Goal: Task Accomplishment & Management: Manage account settings

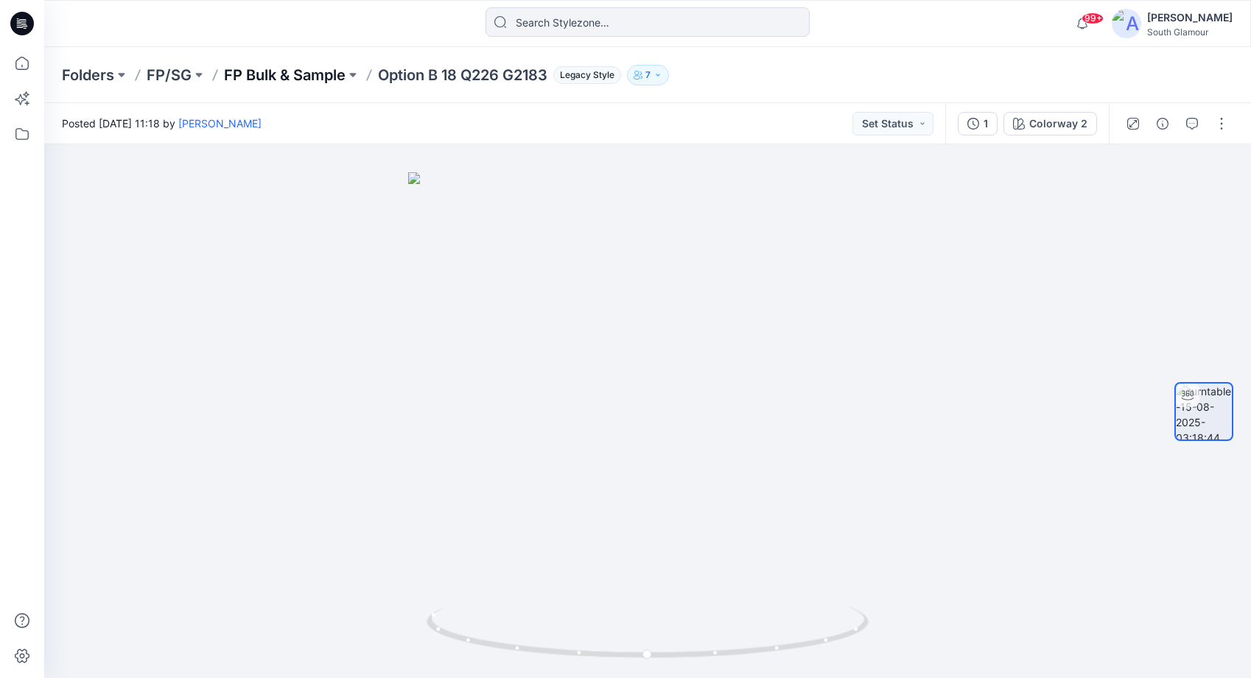
click at [309, 73] on p "FP Bulk & Sample" at bounding box center [285, 75] width 122 height 21
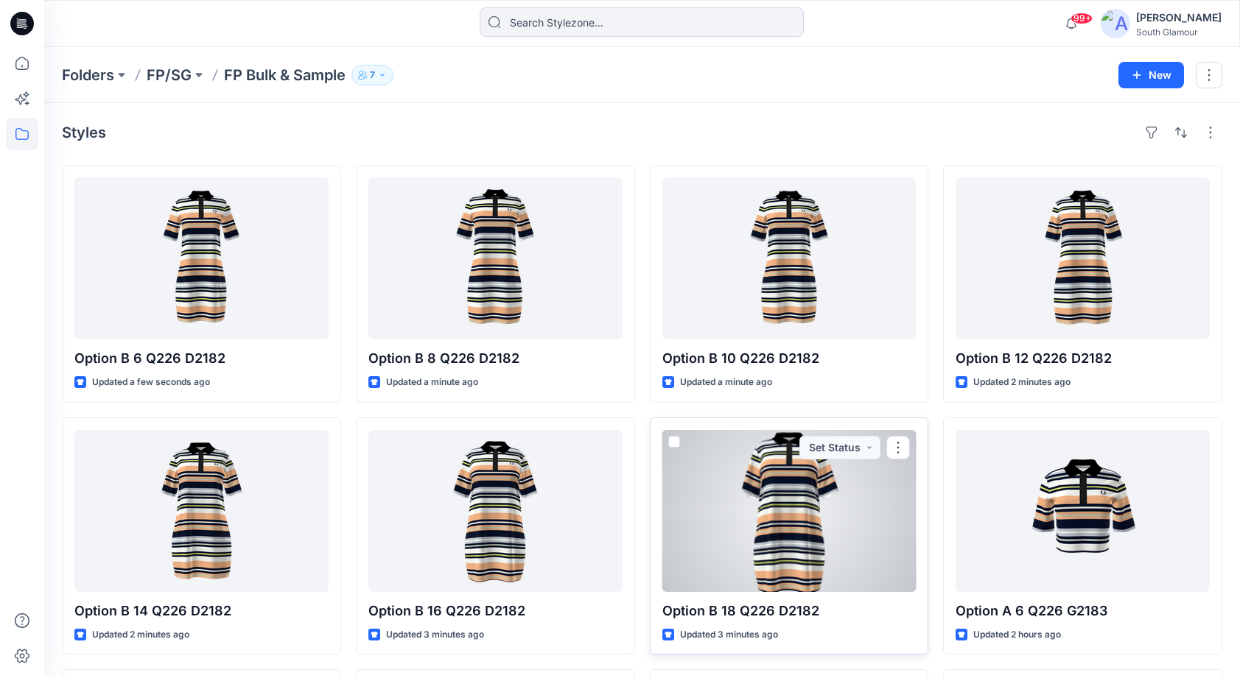
scroll to position [3, 0]
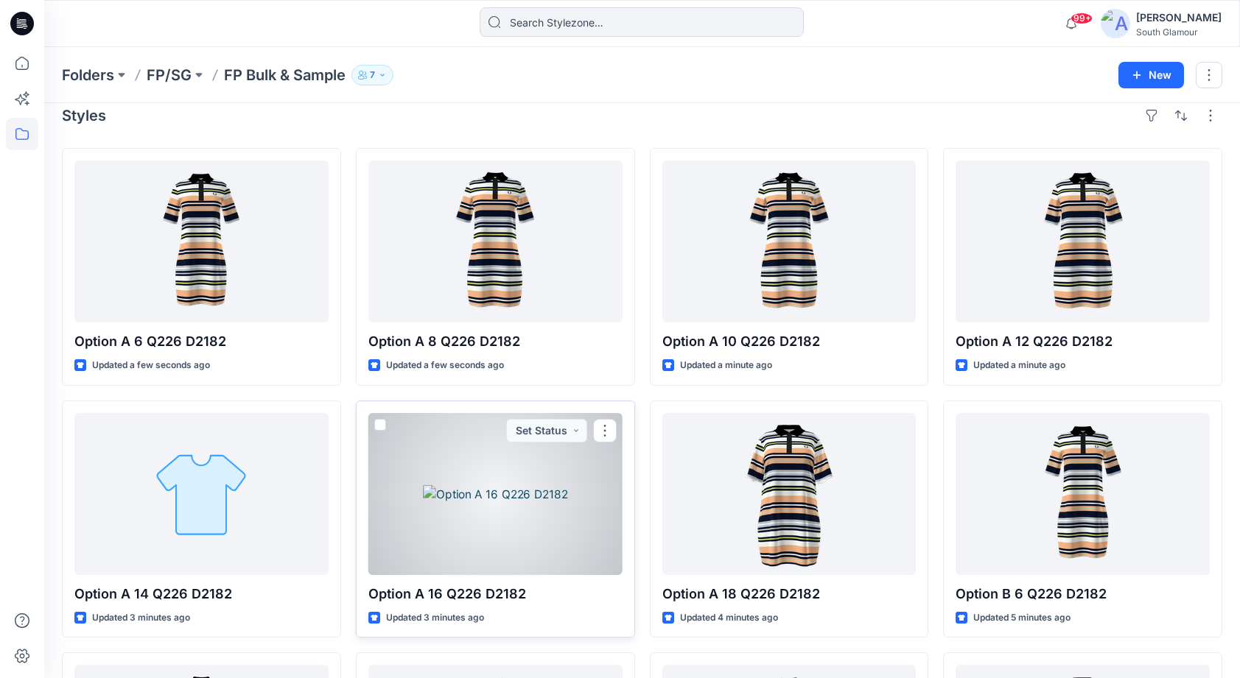
scroll to position [20, 0]
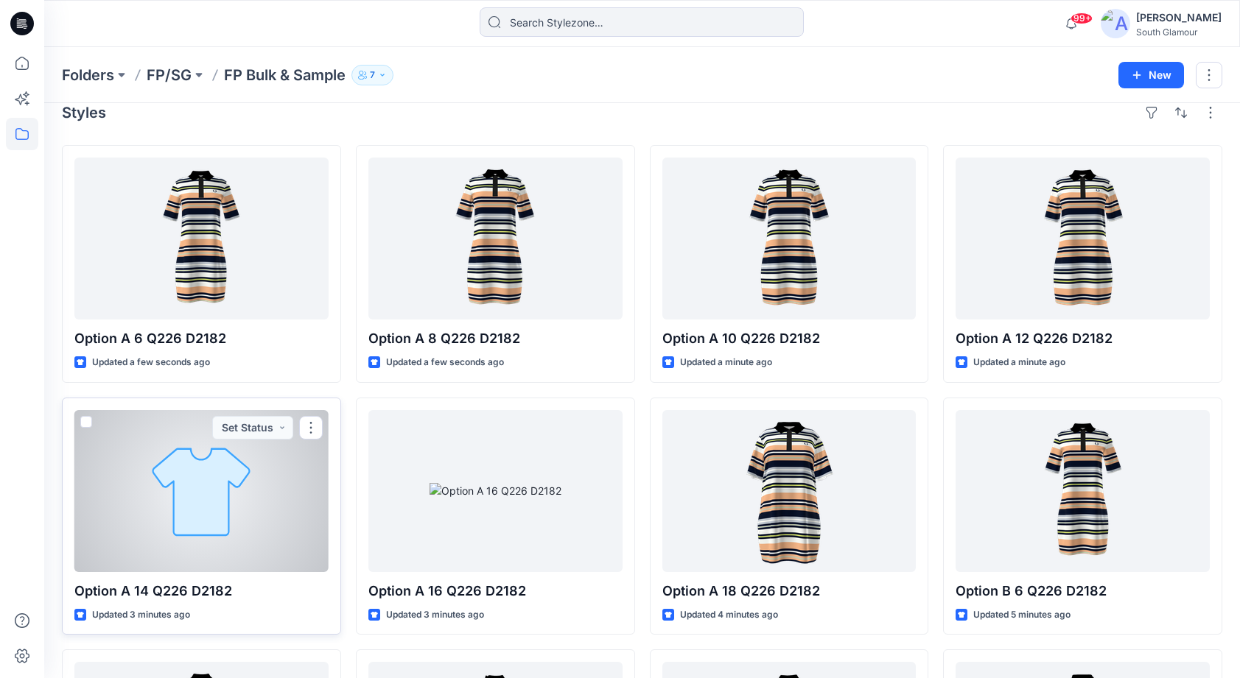
click at [189, 516] on div at bounding box center [201, 491] width 254 height 162
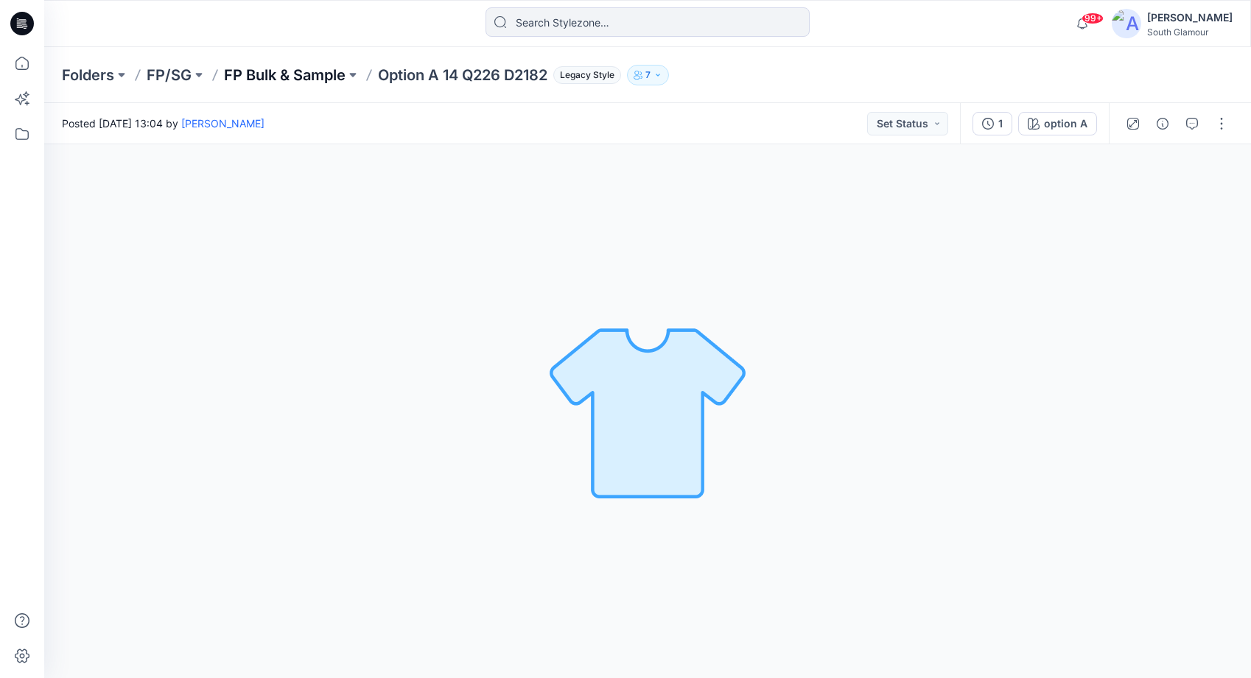
click at [304, 71] on p "FP Bulk & Sample" at bounding box center [285, 75] width 122 height 21
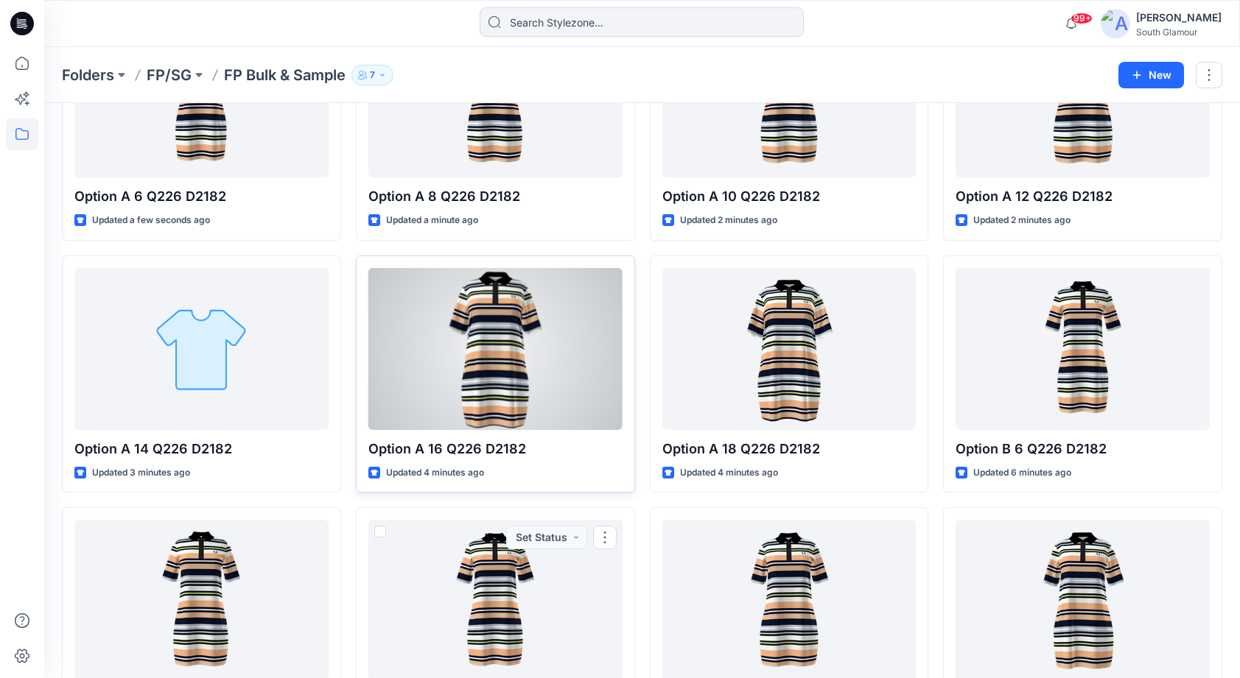
scroll to position [159, 0]
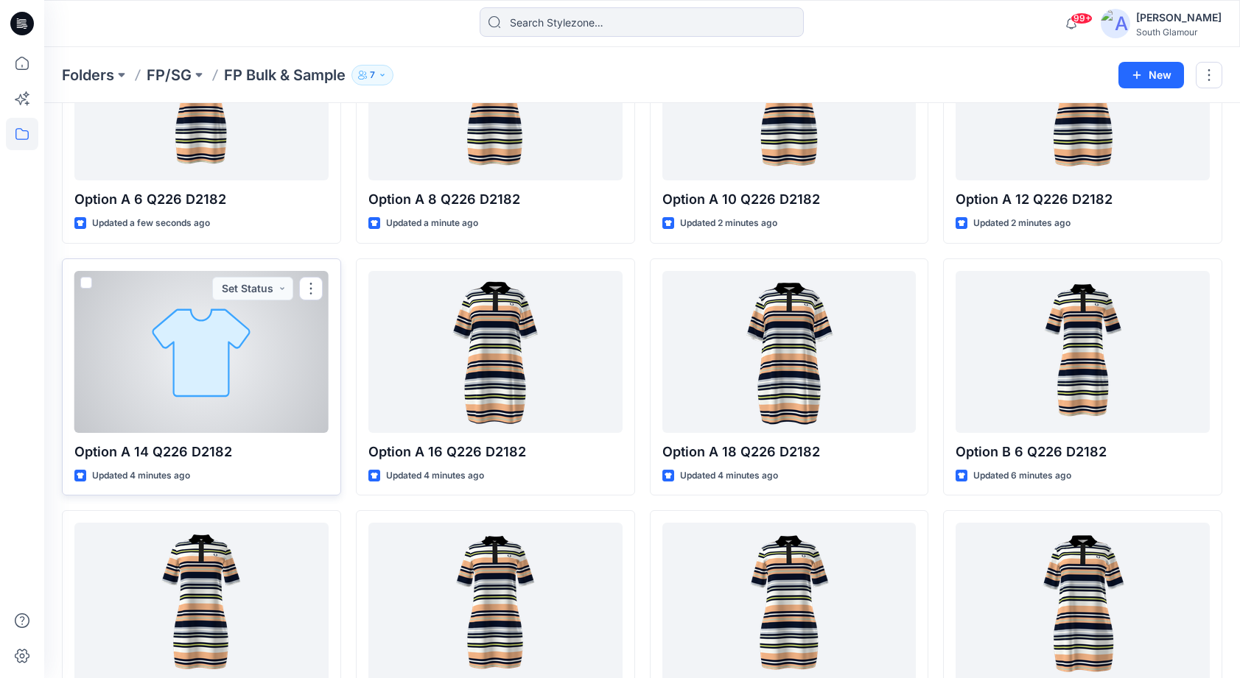
click at [194, 386] on div at bounding box center [201, 352] width 254 height 162
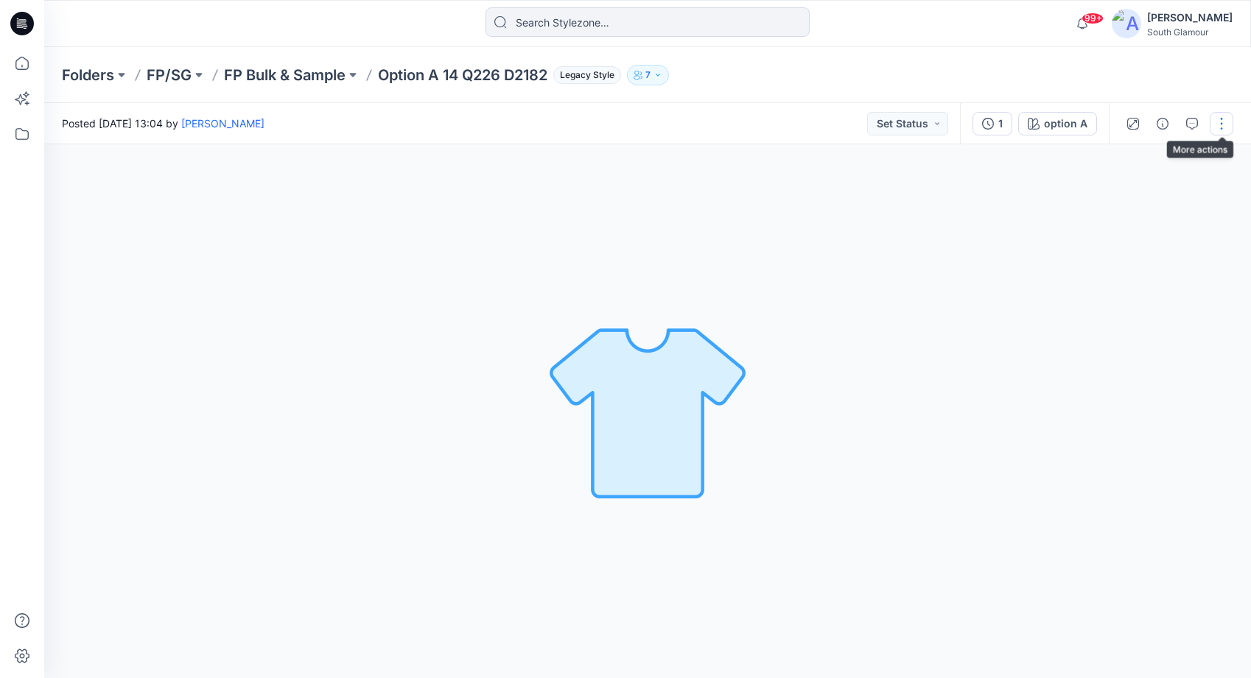
click at [1223, 125] on button "button" at bounding box center [1222, 124] width 24 height 24
click at [1171, 158] on button "Edit" at bounding box center [1160, 157] width 136 height 27
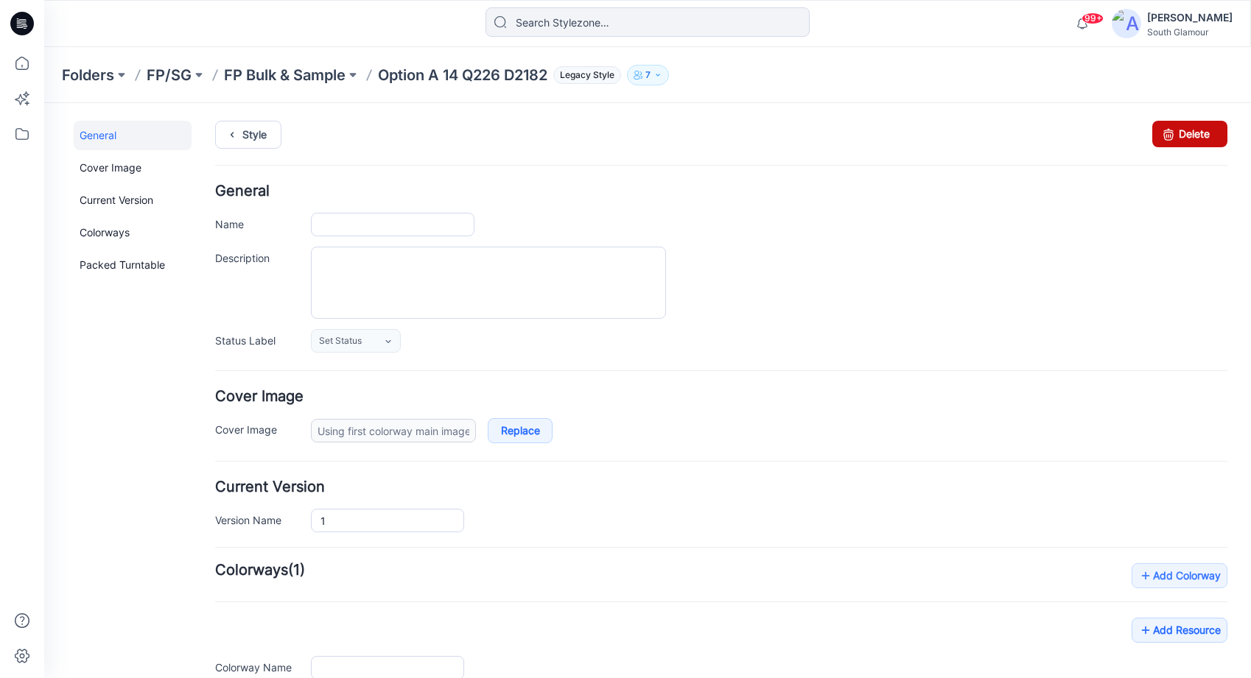
click at [1190, 132] on link "Delete" at bounding box center [1189, 134] width 75 height 27
click at [1164, 140] on icon at bounding box center [1168, 134] width 21 height 27
click at [1158, 133] on icon at bounding box center [1168, 134] width 21 height 27
click at [232, 134] on icon at bounding box center [232, 135] width 21 height 27
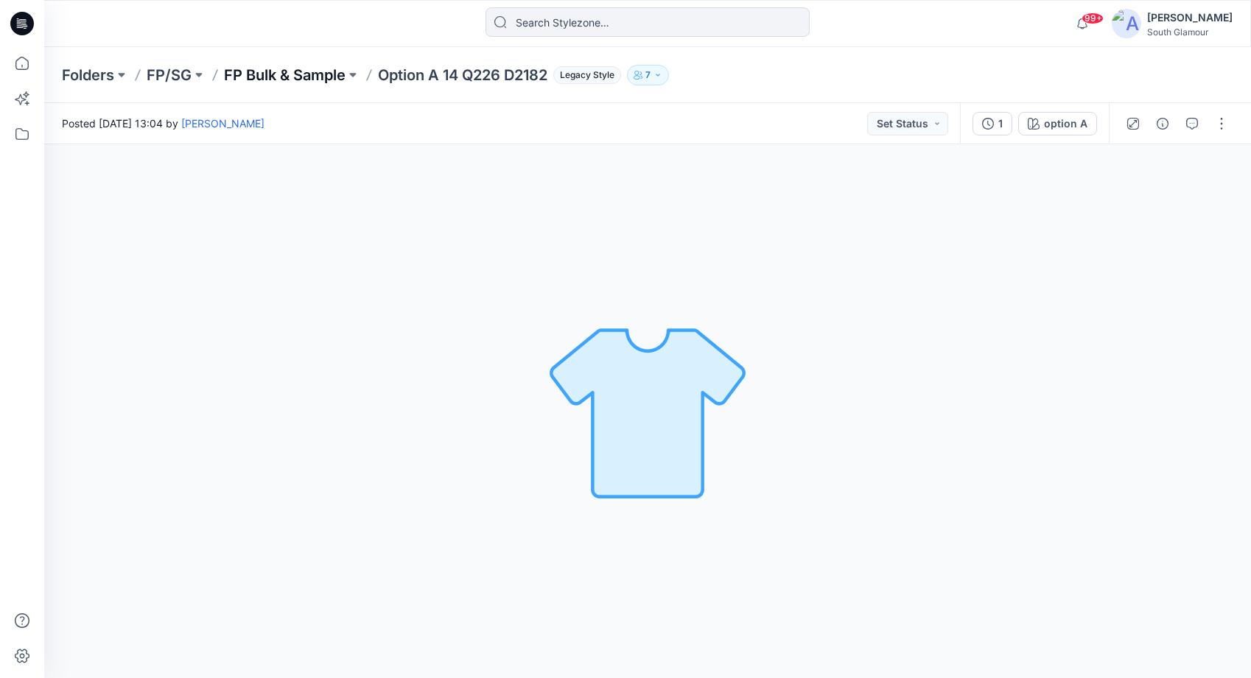
click at [330, 74] on p "FP Bulk & Sample" at bounding box center [285, 75] width 122 height 21
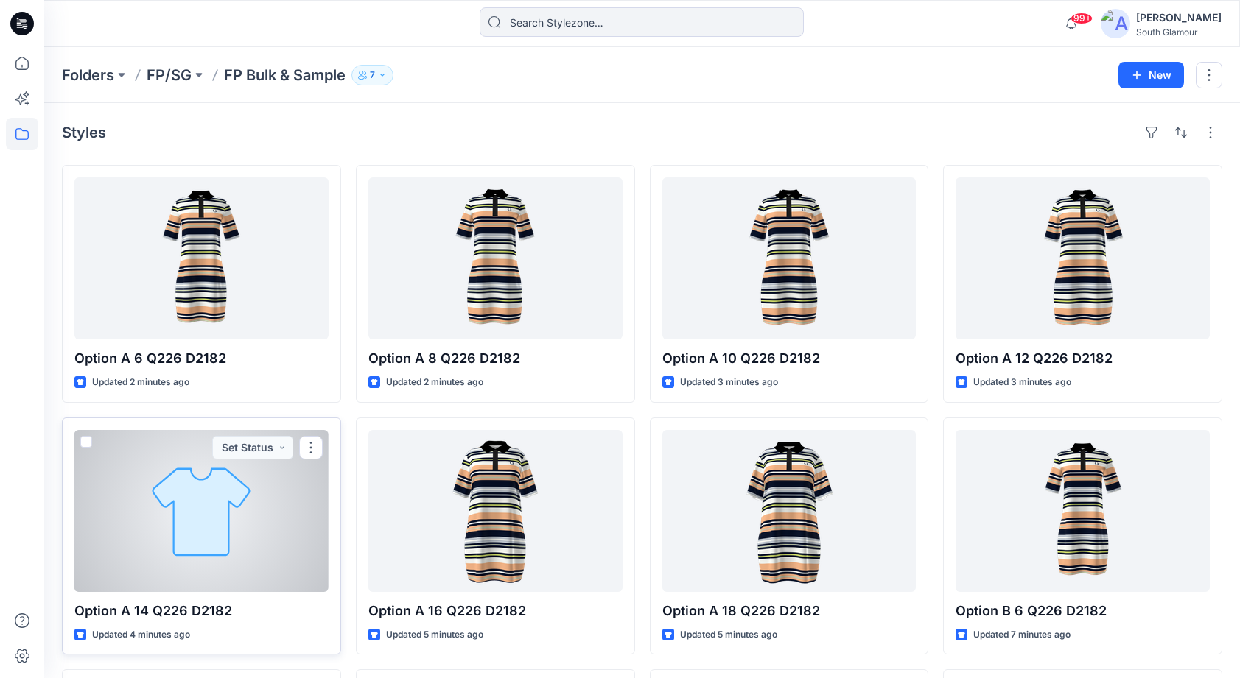
click at [89, 446] on span at bounding box center [86, 442] width 12 height 12
click at [89, 446] on input "checkbox" at bounding box center [86, 443] width 12 height 12
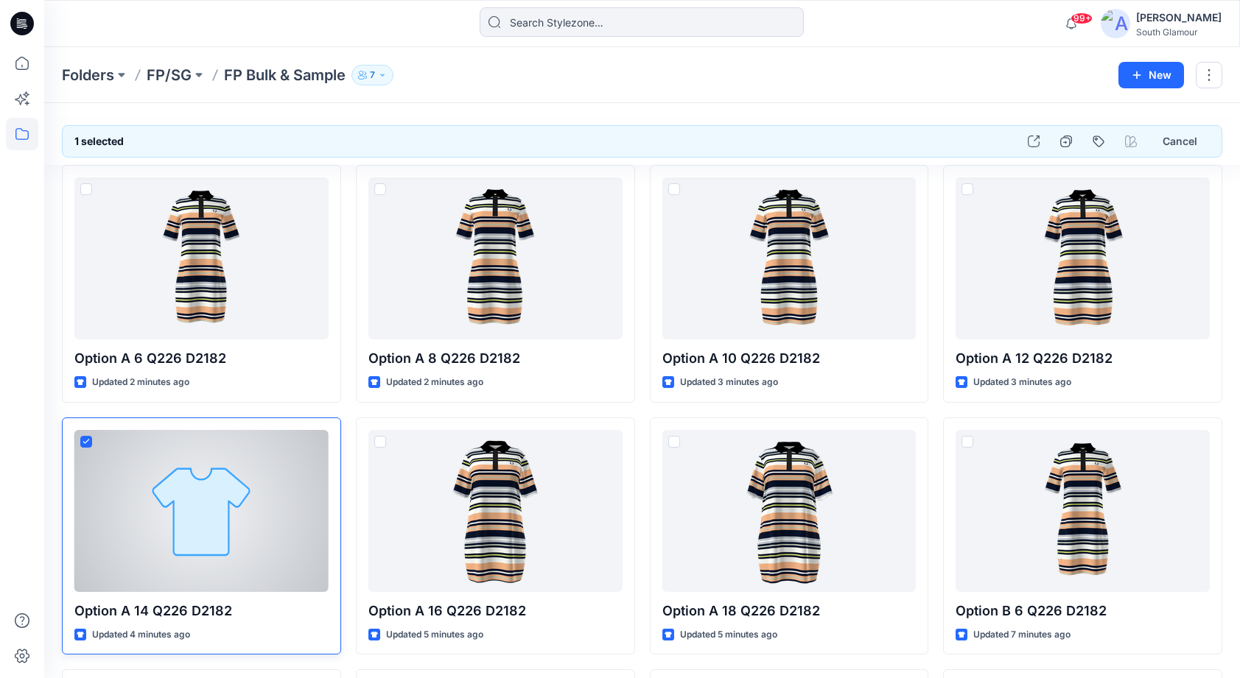
click at [86, 442] on icon at bounding box center [86, 441] width 7 height 5
click at [86, 442] on input "checkbox" at bounding box center [86, 443] width 12 height 12
checkbox input "false"
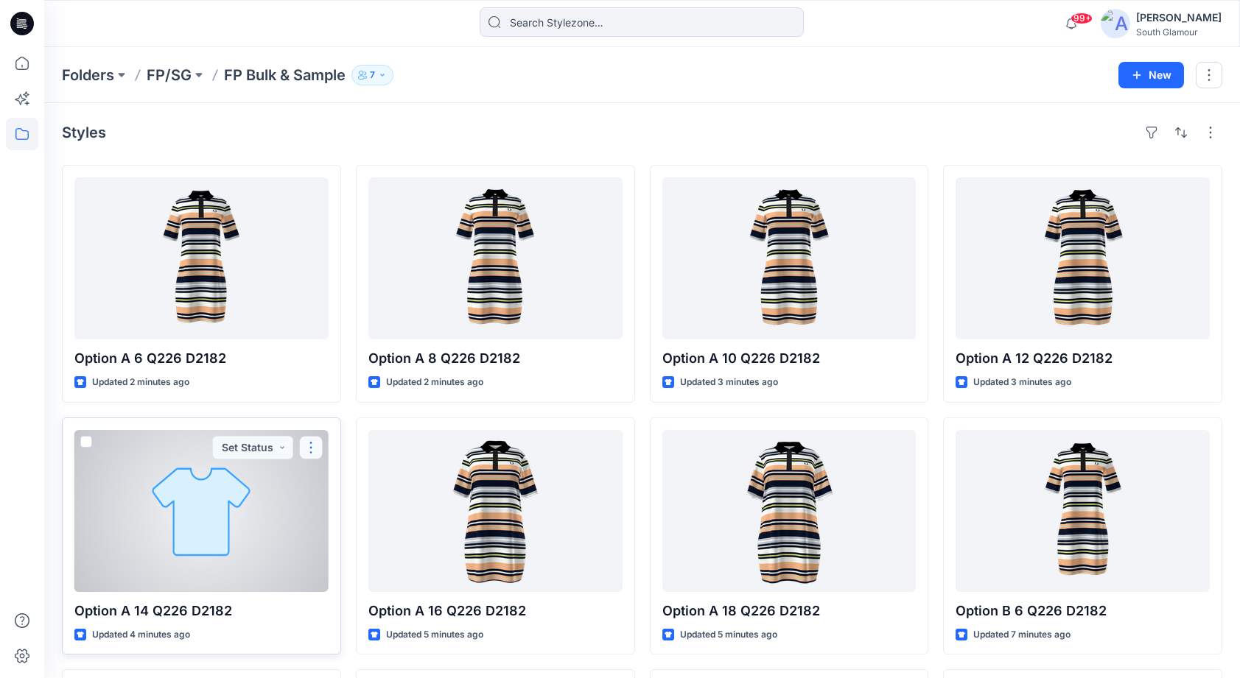
click at [312, 449] on button "button" at bounding box center [311, 448] width 24 height 24
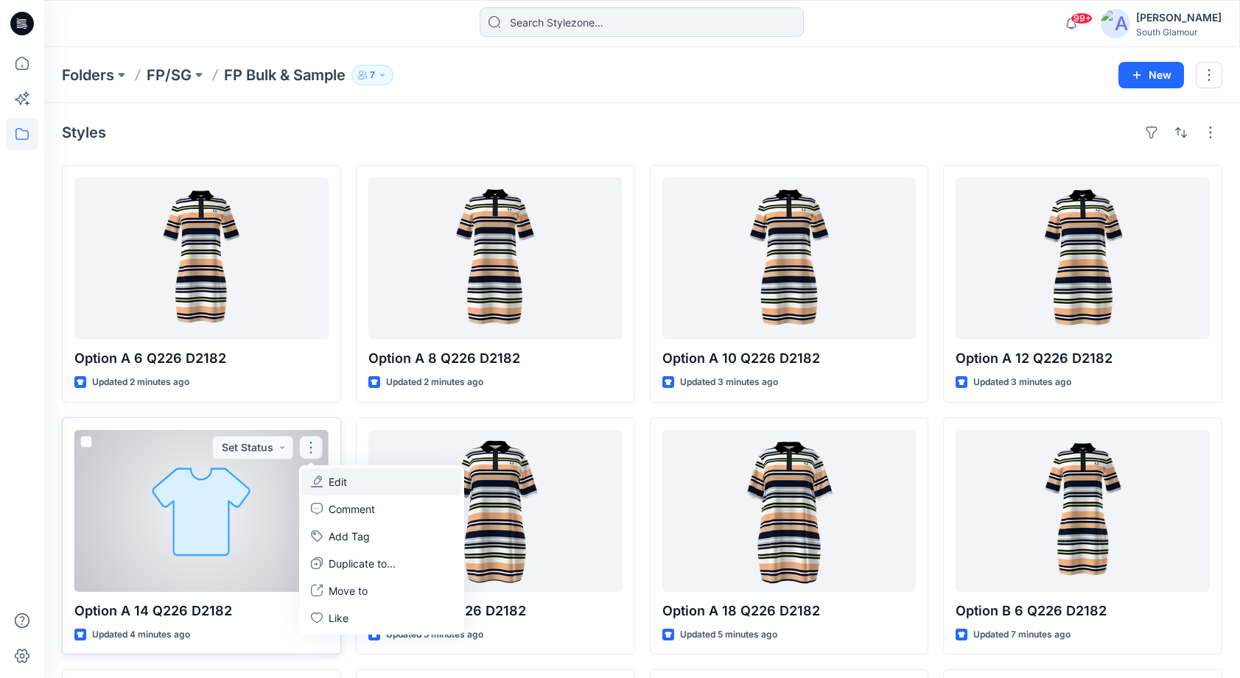
click at [343, 483] on p "Edit" at bounding box center [338, 481] width 18 height 15
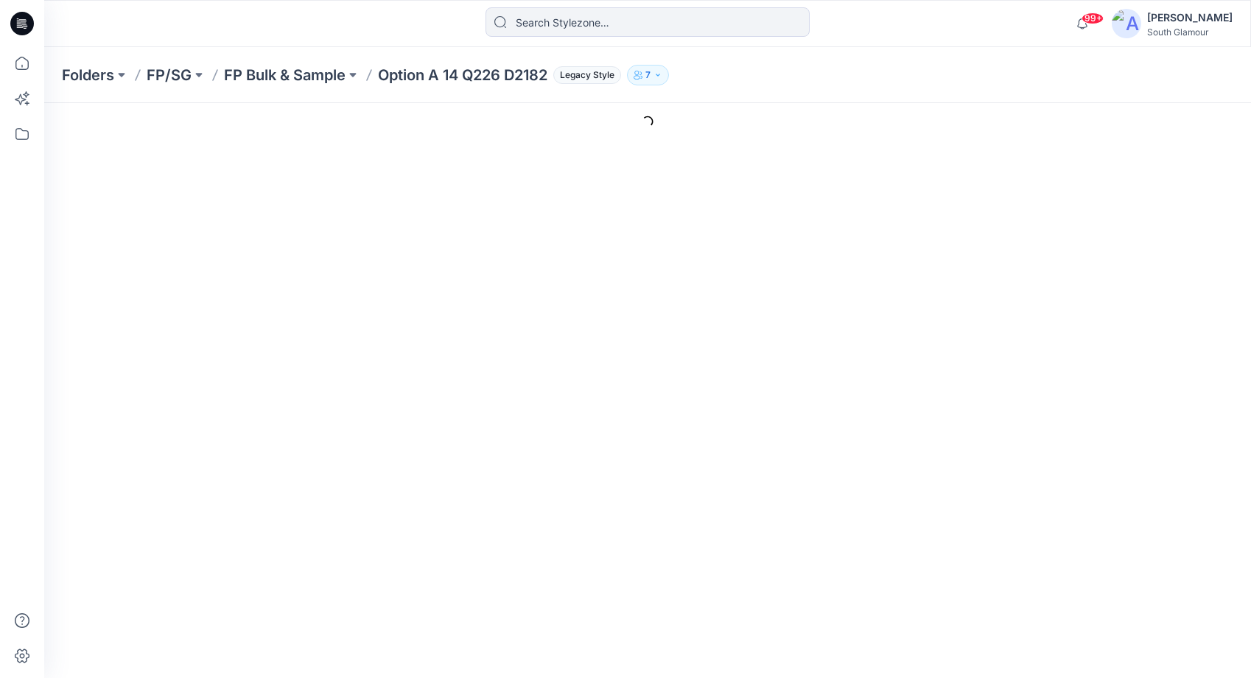
type input "Option A 14 Q226 D2182"
type input "option A"
type input "Default Thumbnail"
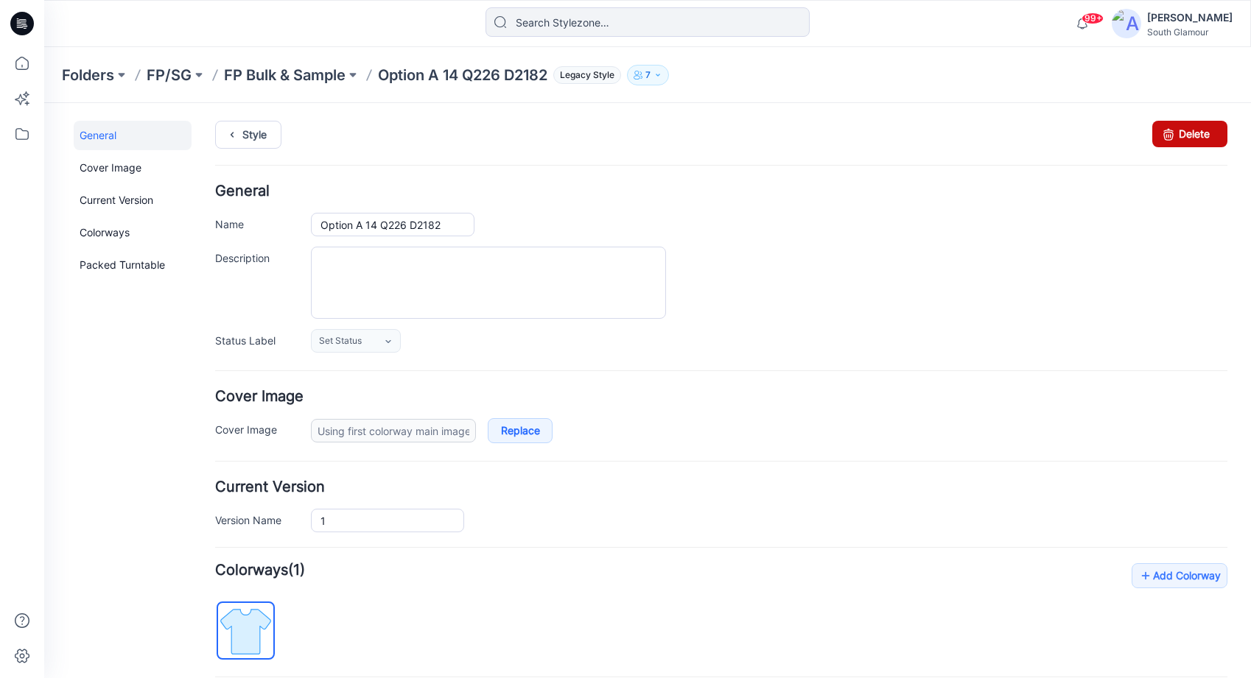
click at [1163, 132] on icon at bounding box center [1168, 134] width 21 height 27
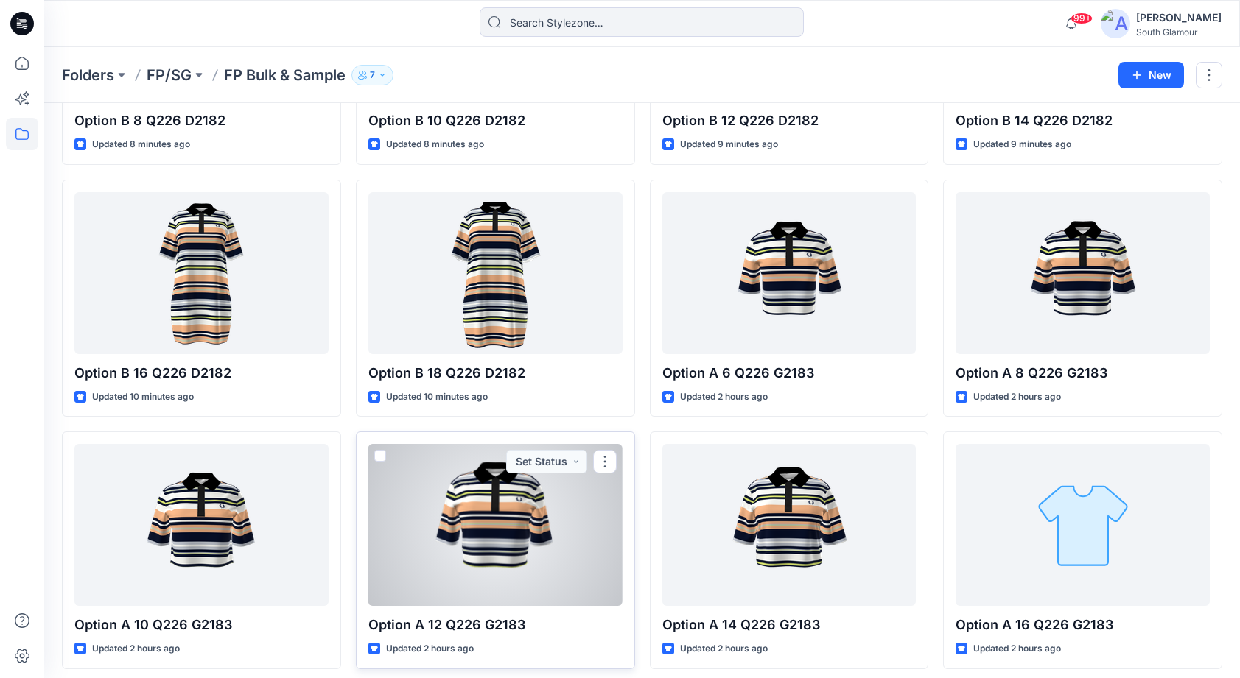
scroll to position [1042, 0]
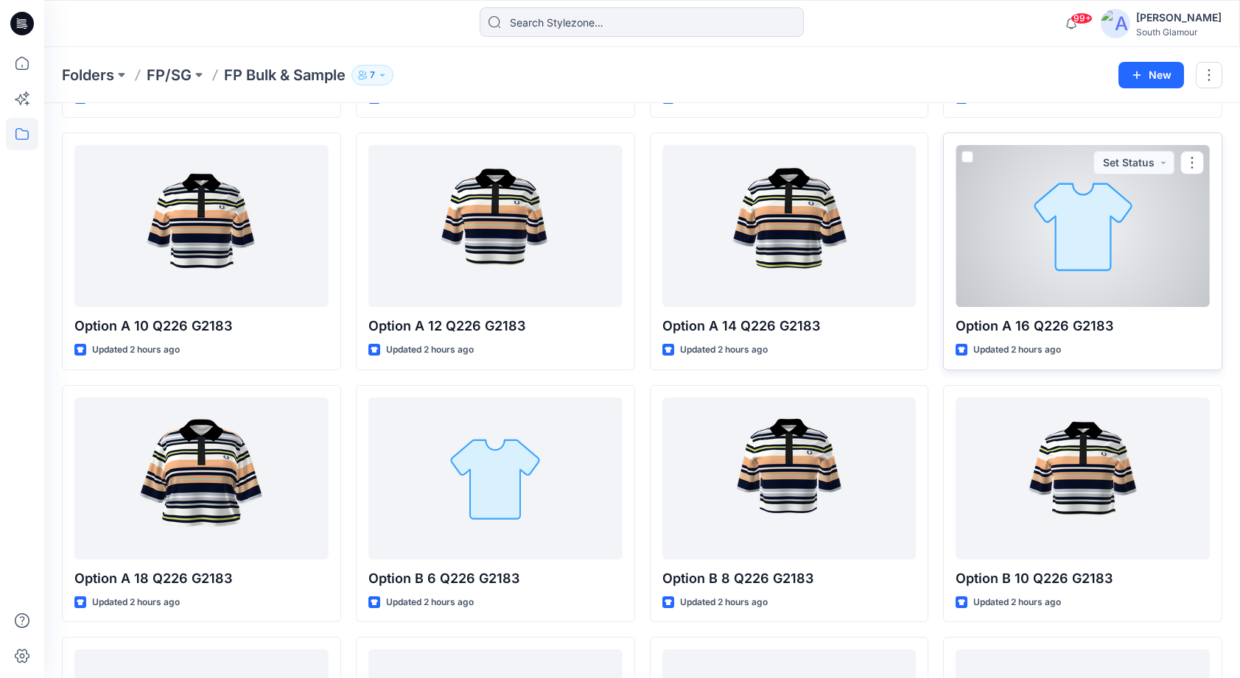
click at [1086, 270] on div at bounding box center [1082, 226] width 254 height 162
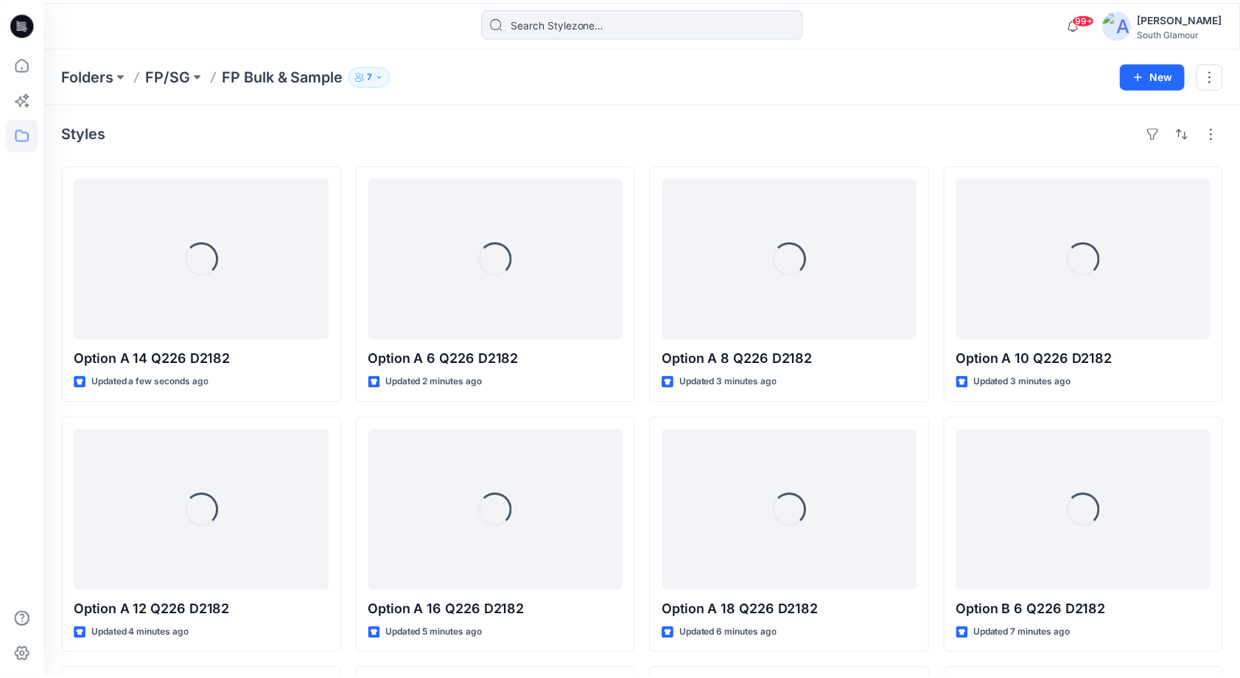
scroll to position [1042, 0]
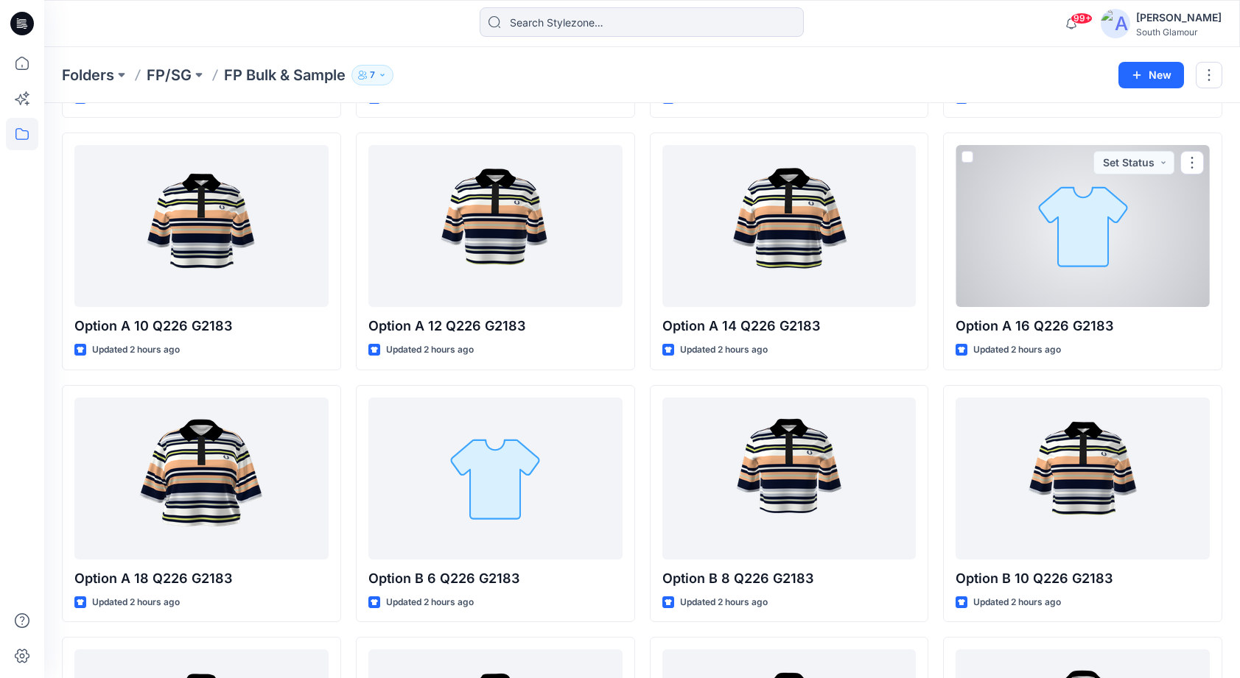
click at [1098, 262] on div at bounding box center [1082, 226] width 254 height 162
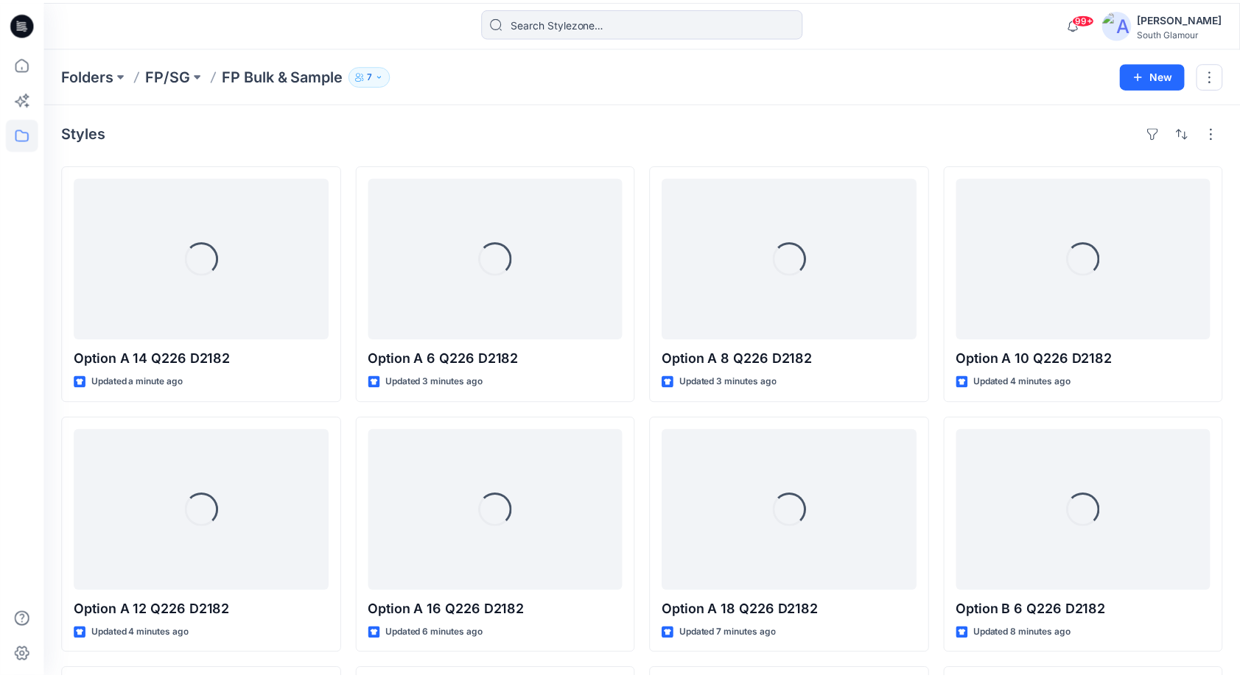
scroll to position [1042, 0]
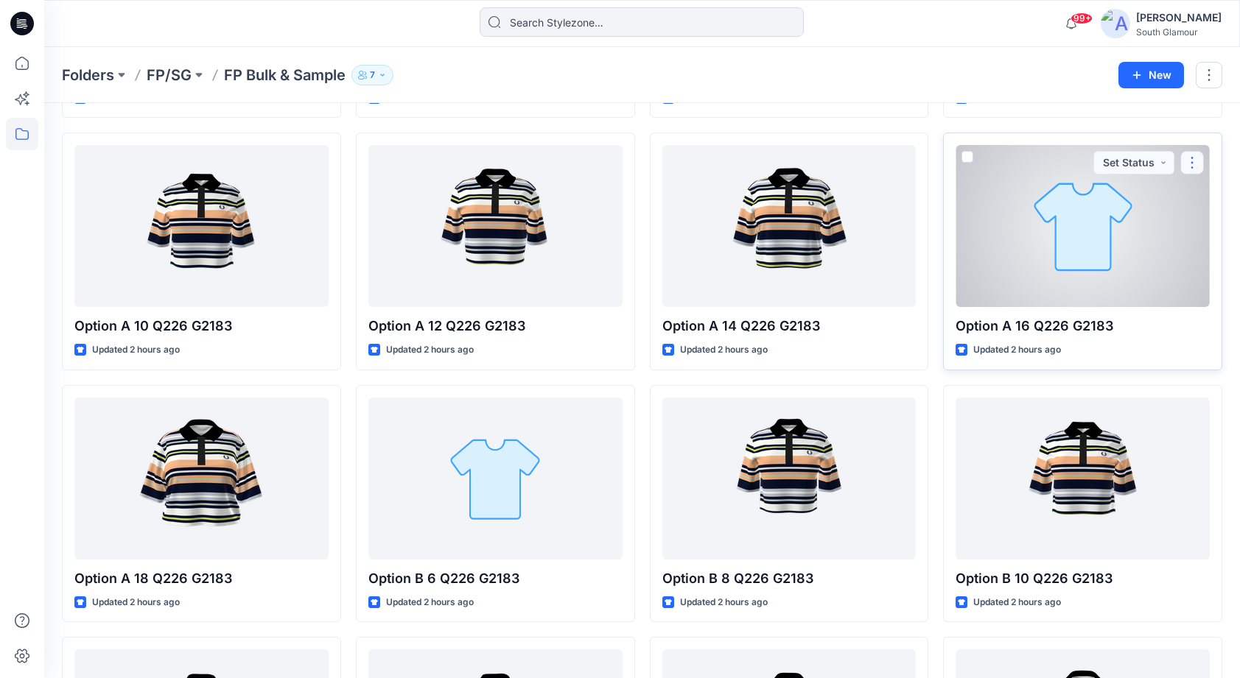
click at [1188, 160] on button "button" at bounding box center [1192, 163] width 24 height 24
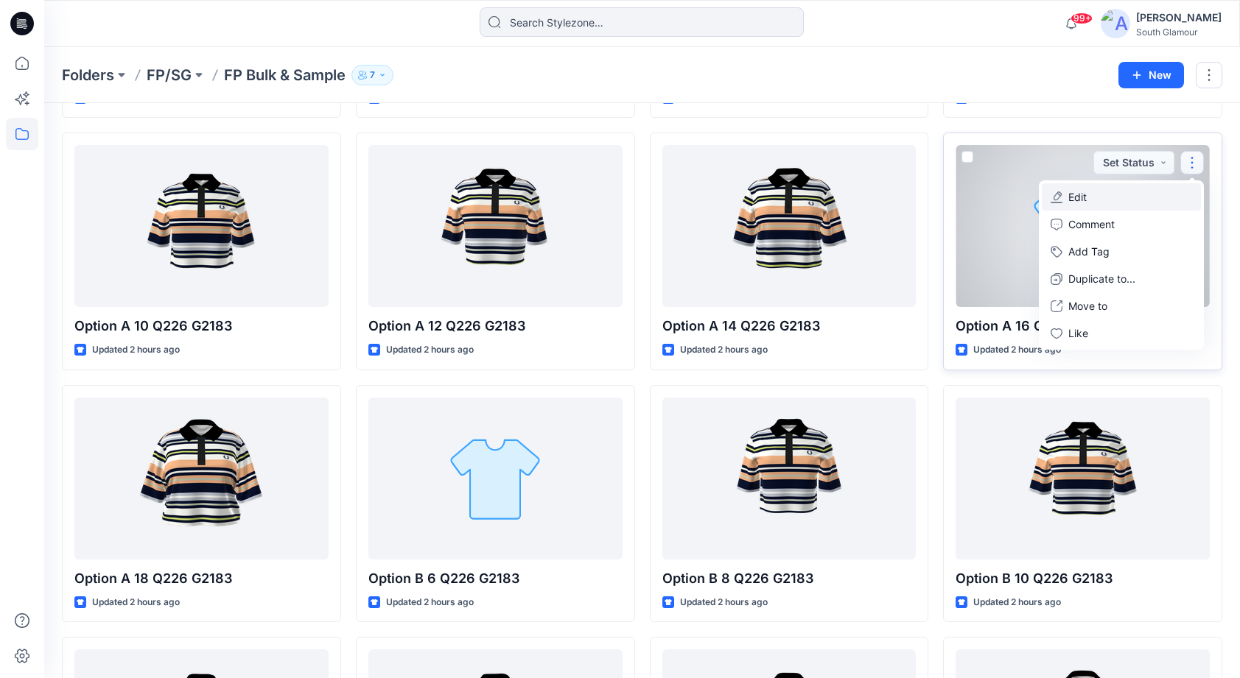
click at [1084, 191] on p "Edit" at bounding box center [1077, 196] width 18 height 15
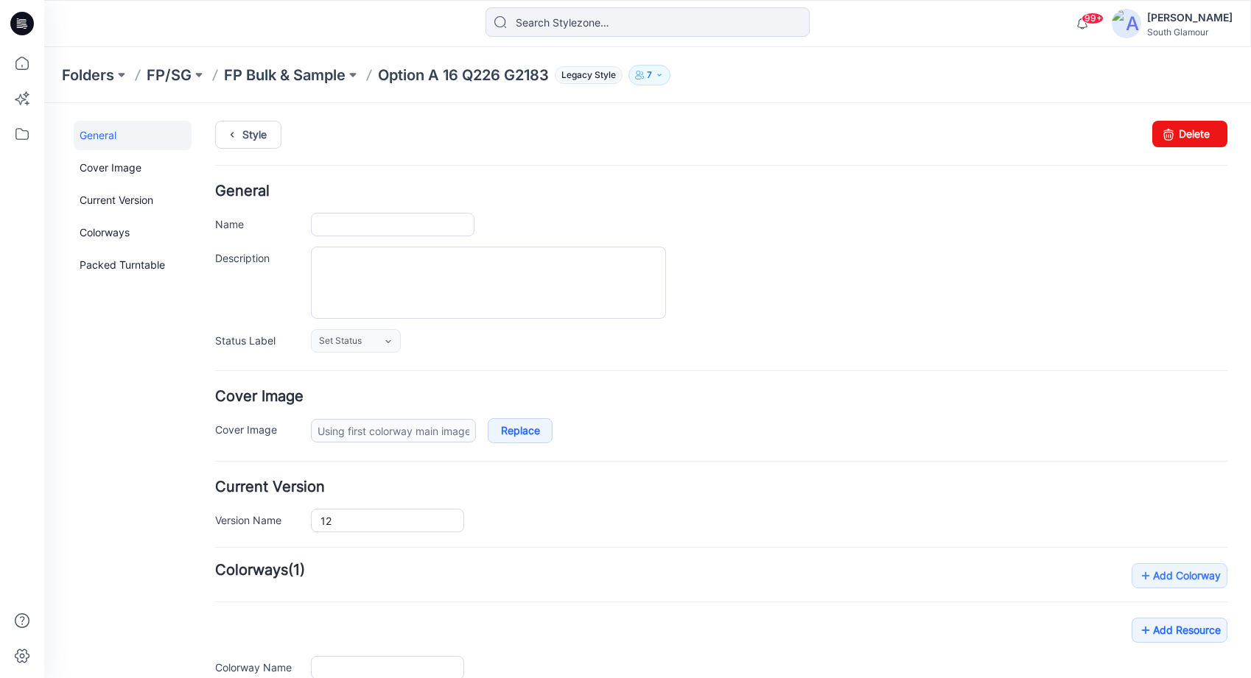
type input "Option A 16 Q226 G2183"
type input "Option A"
type input "Default Thumbnail"
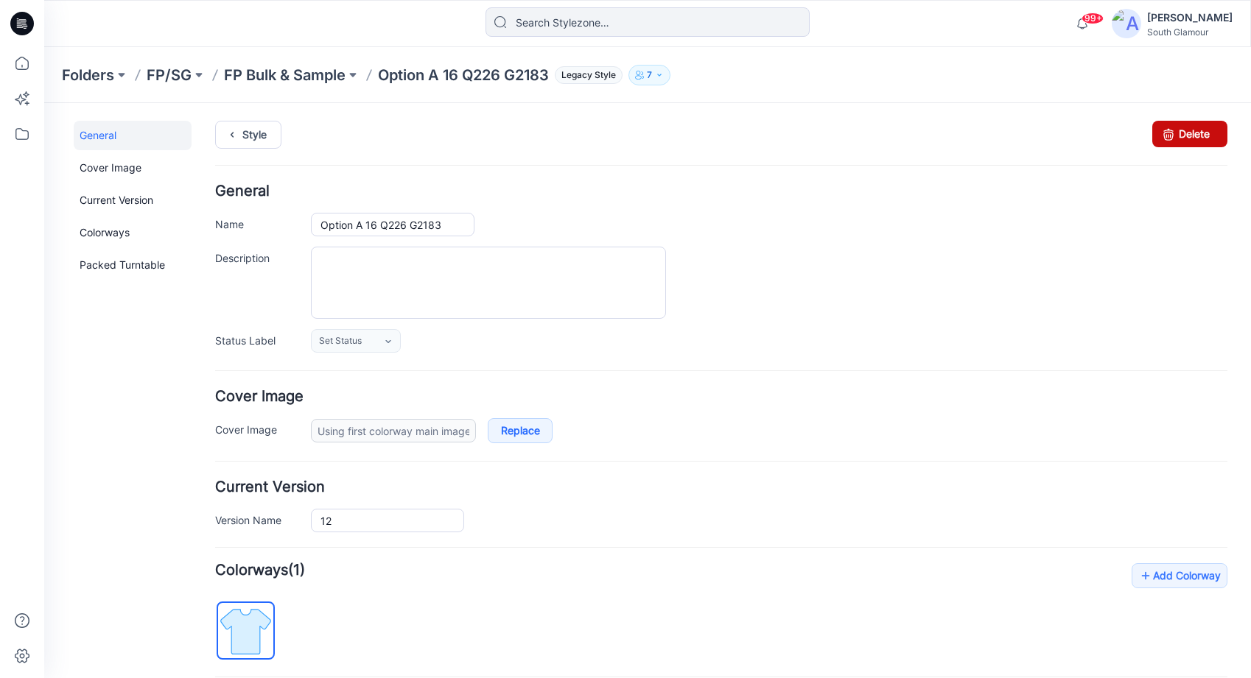
click at [1176, 133] on link "Delete" at bounding box center [1189, 134] width 75 height 27
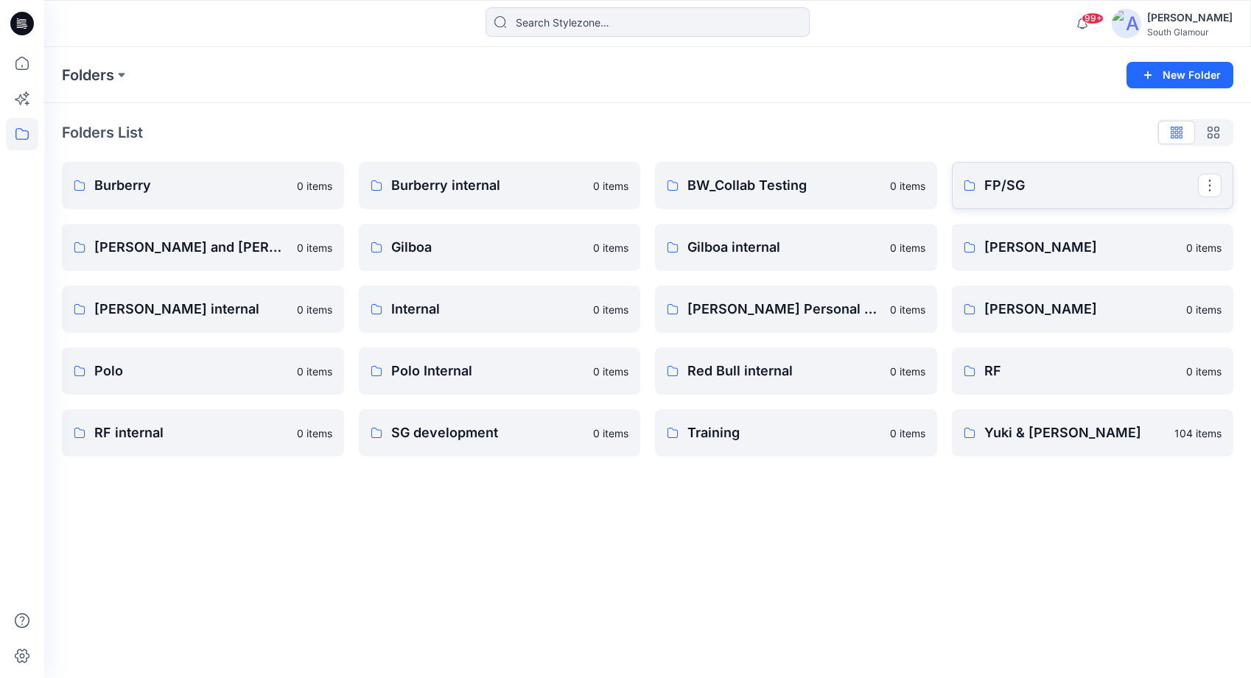
click at [994, 181] on p "FP/SG" at bounding box center [1091, 185] width 214 height 21
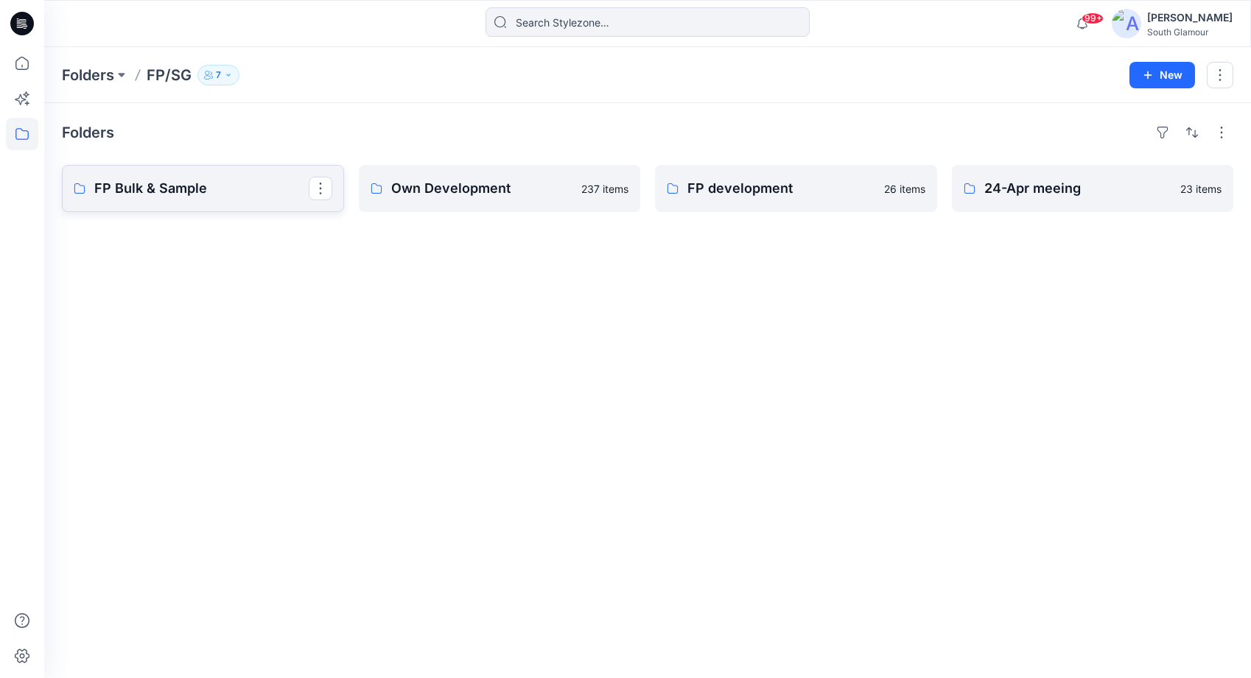
click at [169, 192] on p "FP Bulk & Sample" at bounding box center [201, 188] width 214 height 21
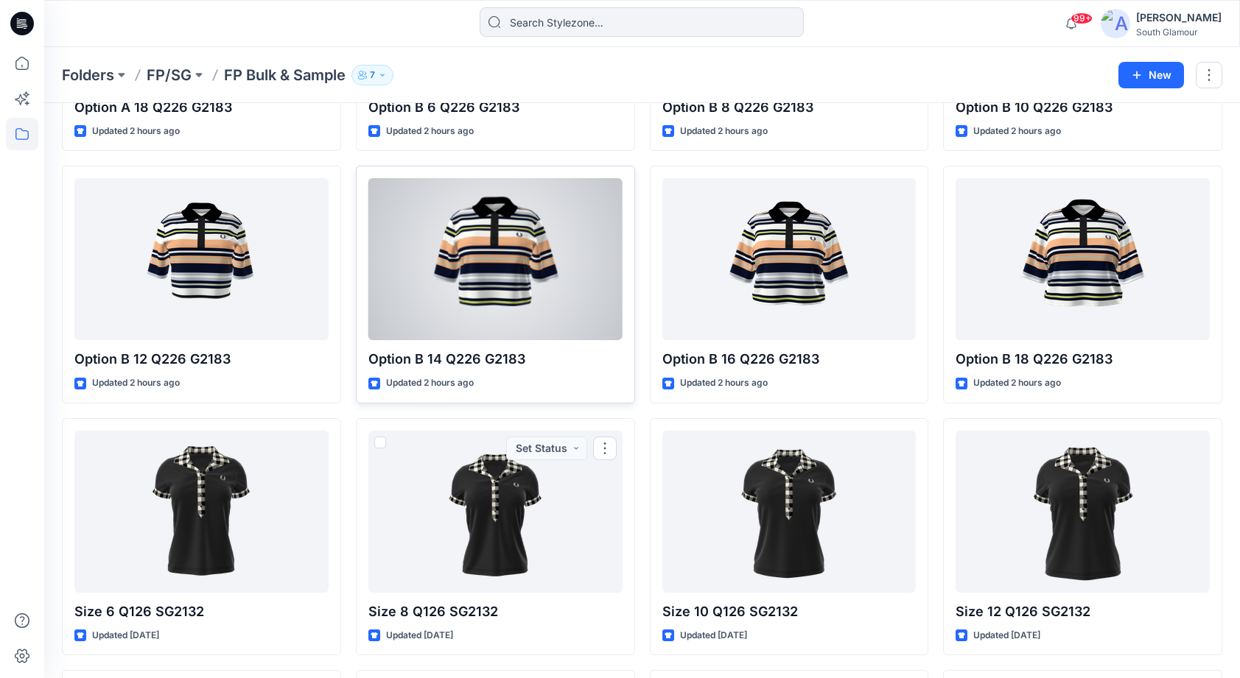
scroll to position [1200, 0]
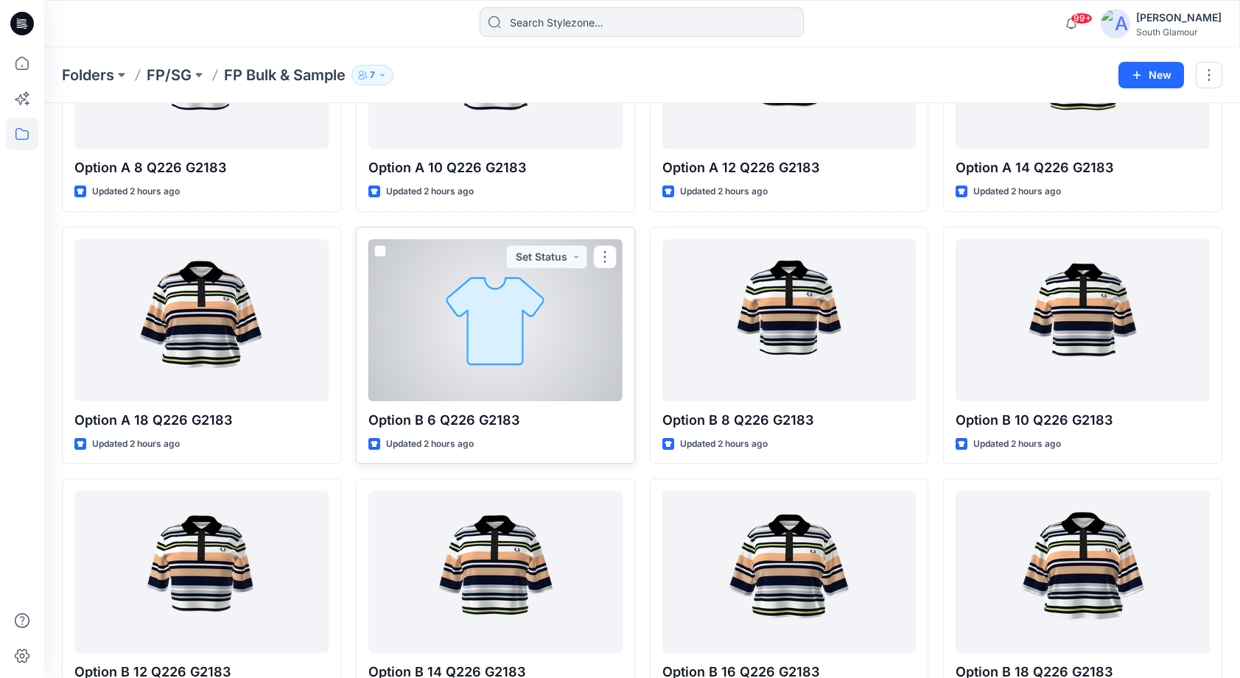
click at [463, 354] on div at bounding box center [495, 320] width 254 height 162
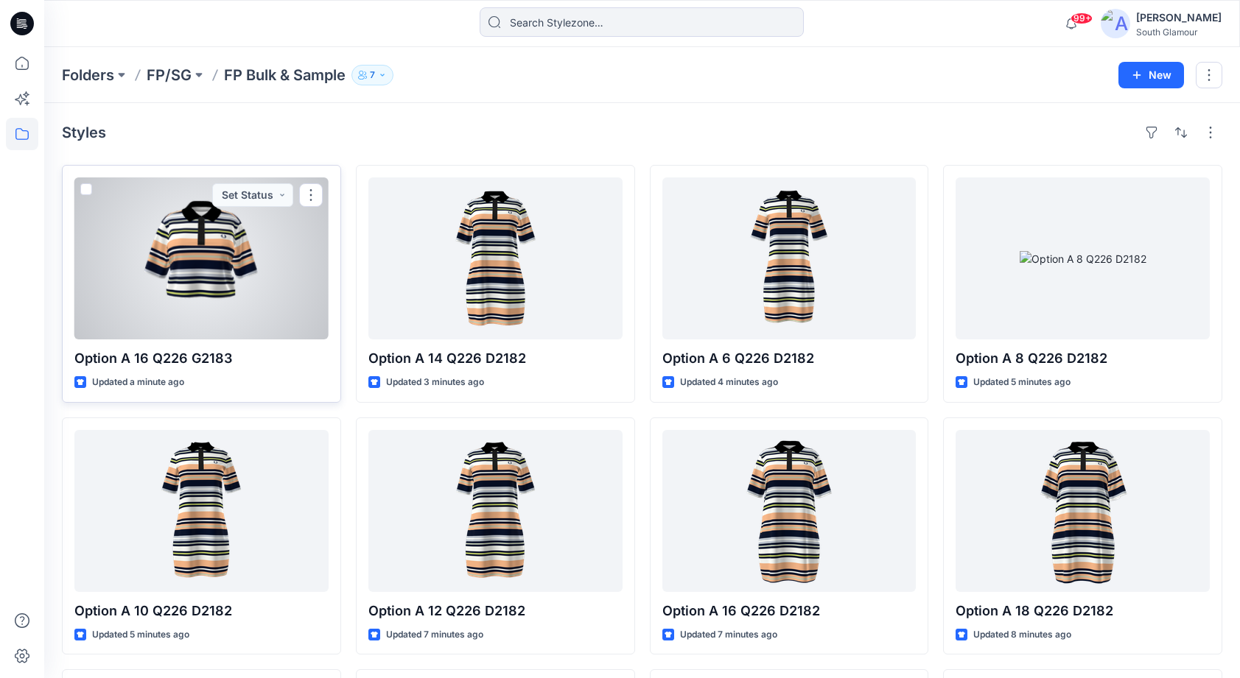
click at [189, 292] on div at bounding box center [201, 259] width 254 height 162
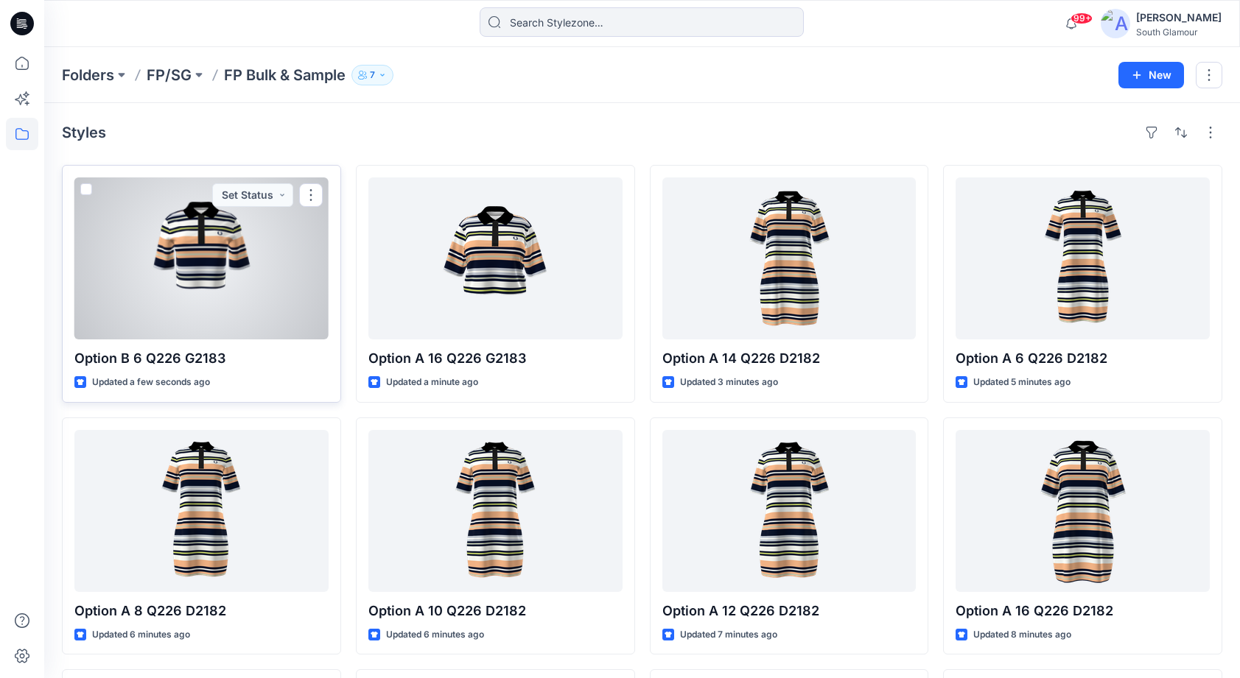
click at [197, 278] on div at bounding box center [201, 259] width 254 height 162
click at [225, 284] on div at bounding box center [201, 259] width 254 height 162
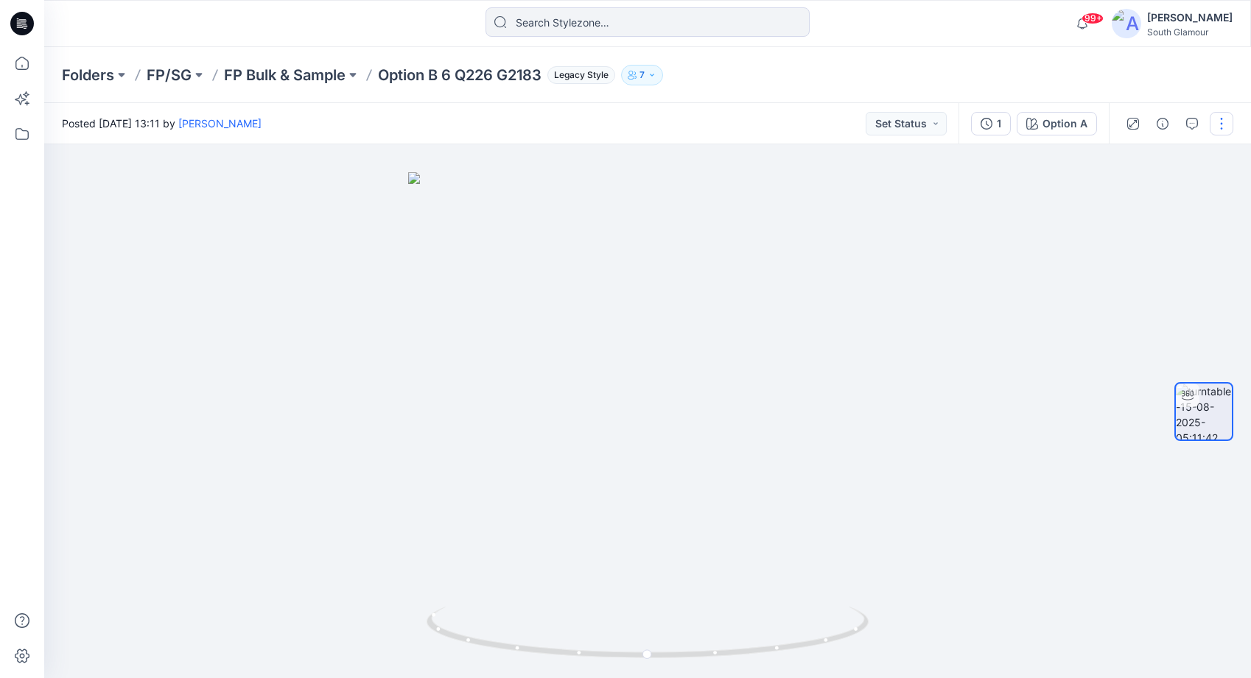
click at [1222, 127] on button "button" at bounding box center [1222, 124] width 24 height 24
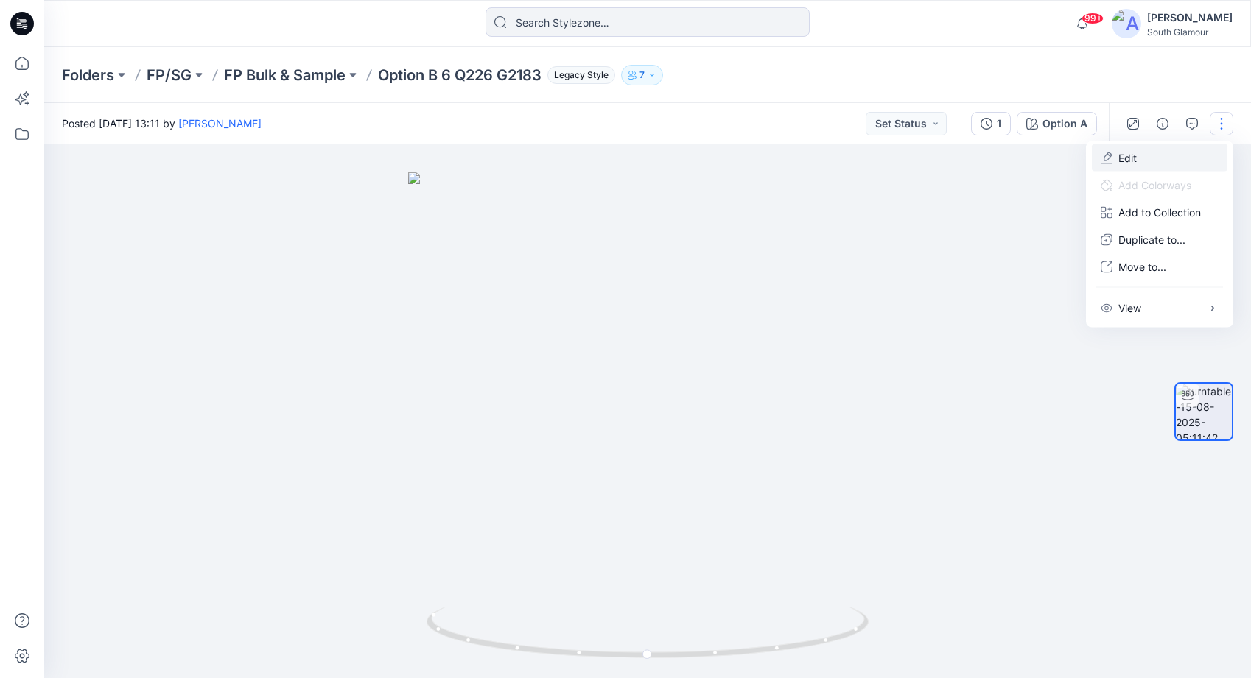
click at [1133, 156] on p "Edit" at bounding box center [1127, 157] width 18 height 15
click at [1142, 318] on button "View" at bounding box center [1160, 308] width 136 height 27
drag, startPoint x: 1159, startPoint y: 387, endPoint x: 1131, endPoint y: 315, distance: 77.4
click at [1159, 387] on div at bounding box center [1204, 412] width 94 height 368
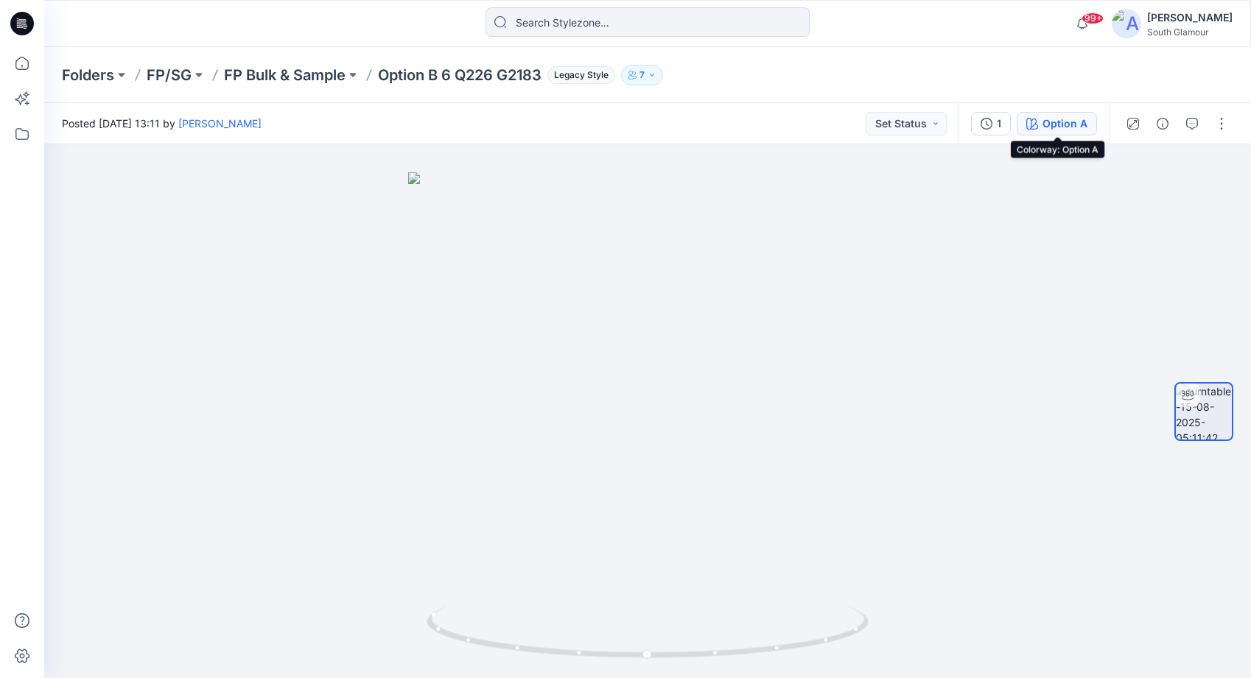
click at [1078, 123] on div "Option A" at bounding box center [1064, 124] width 45 height 16
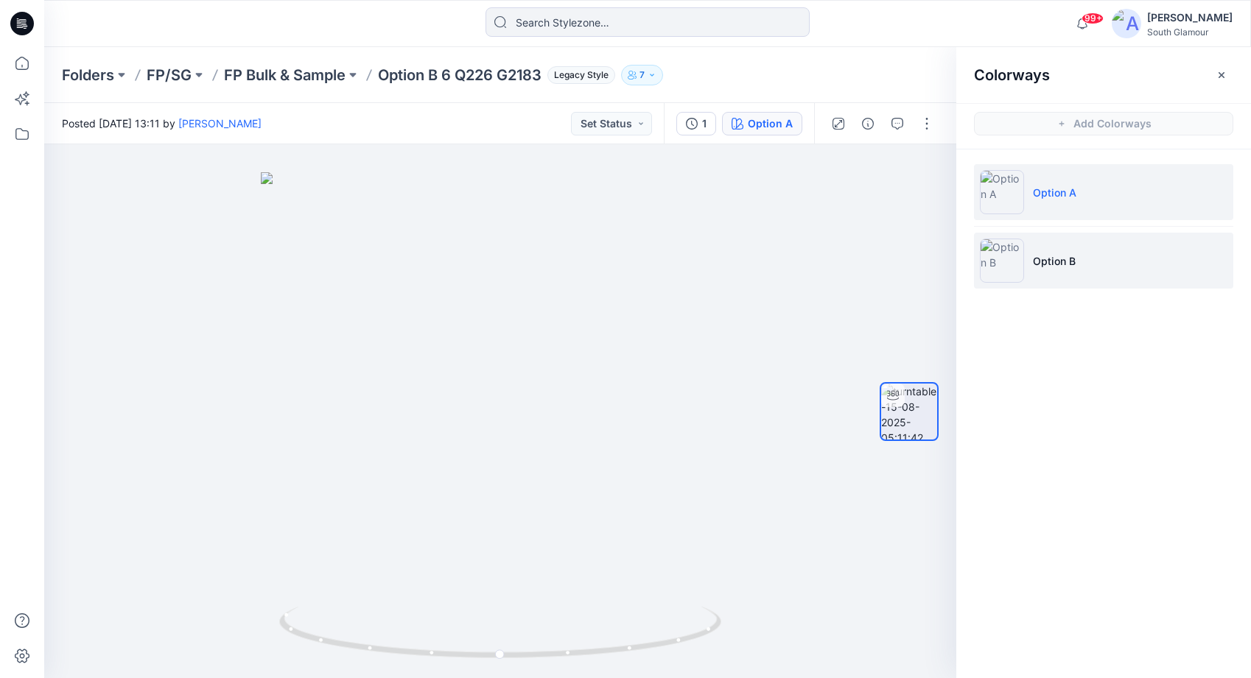
click at [1003, 269] on img at bounding box center [1002, 261] width 44 height 44
click at [1003, 195] on img at bounding box center [1002, 192] width 44 height 44
click at [1009, 270] on img at bounding box center [1002, 261] width 44 height 44
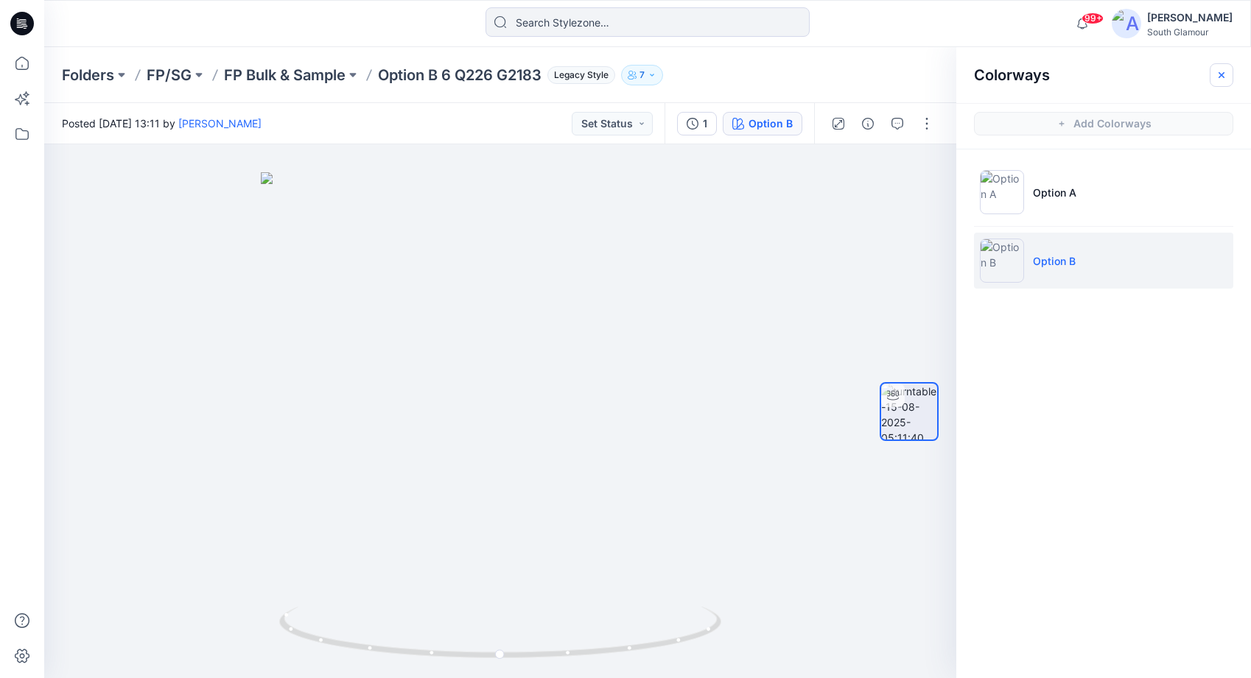
click at [1221, 74] on icon "button" at bounding box center [1221, 74] width 6 height 6
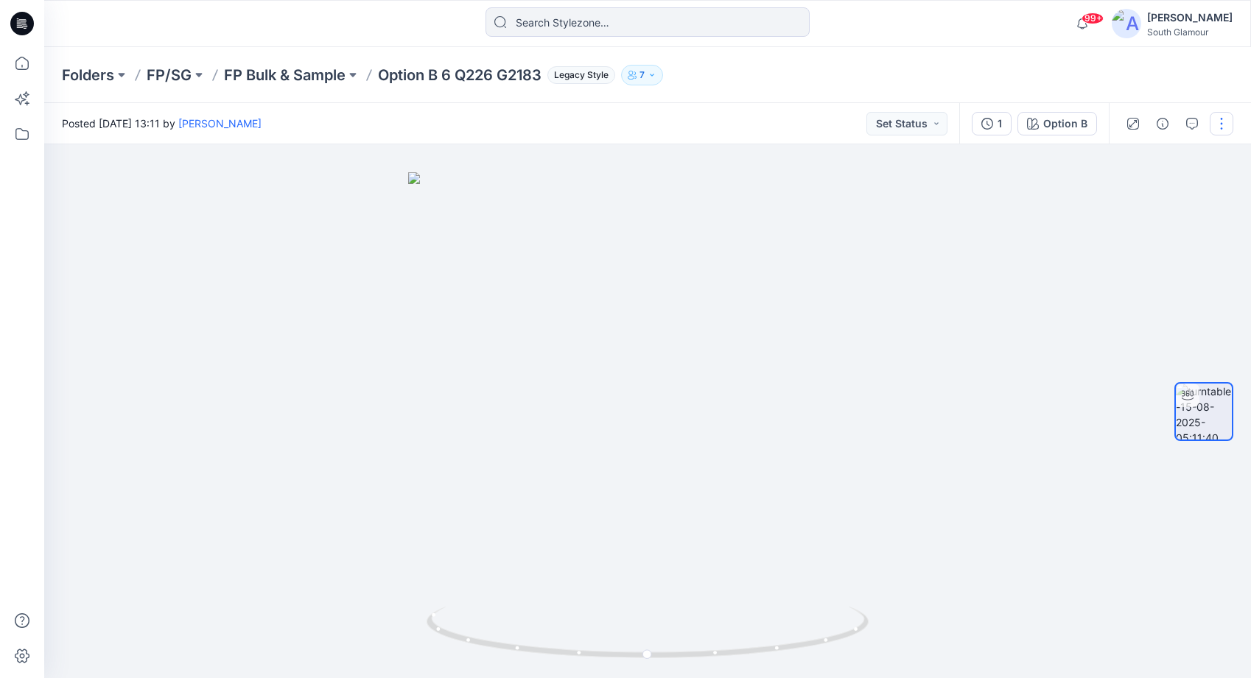
click at [1220, 127] on button "button" at bounding box center [1222, 124] width 24 height 24
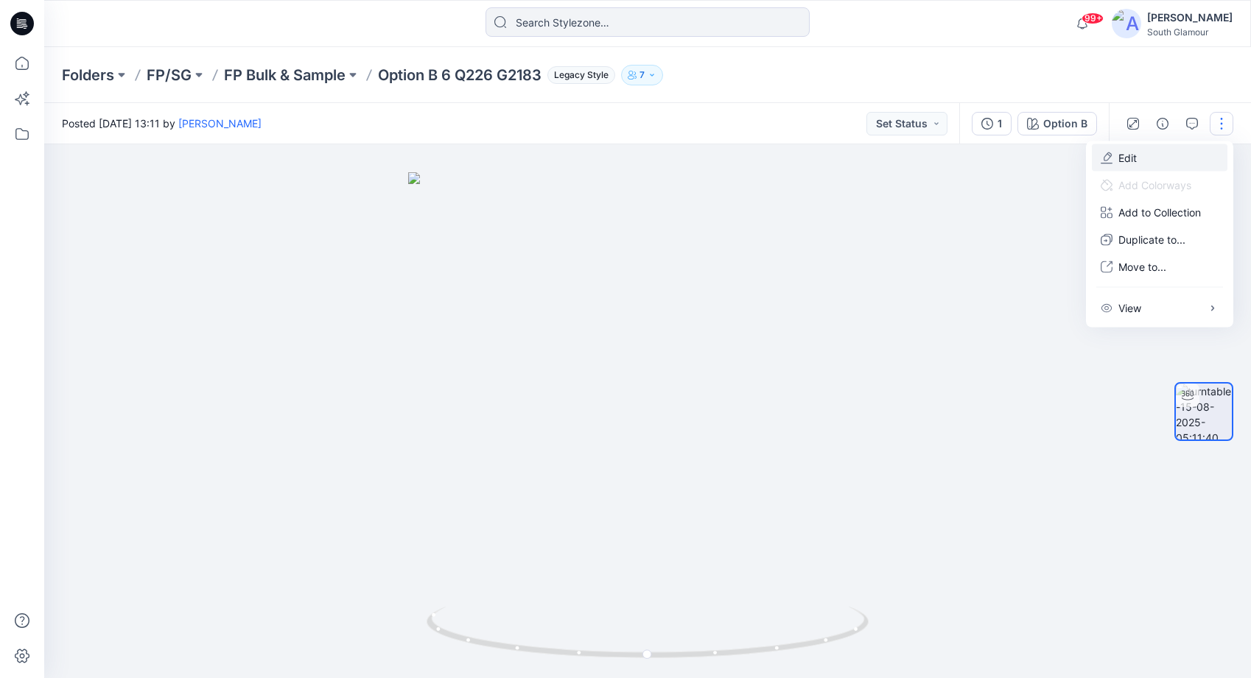
click at [1179, 166] on button "Edit" at bounding box center [1160, 157] width 136 height 27
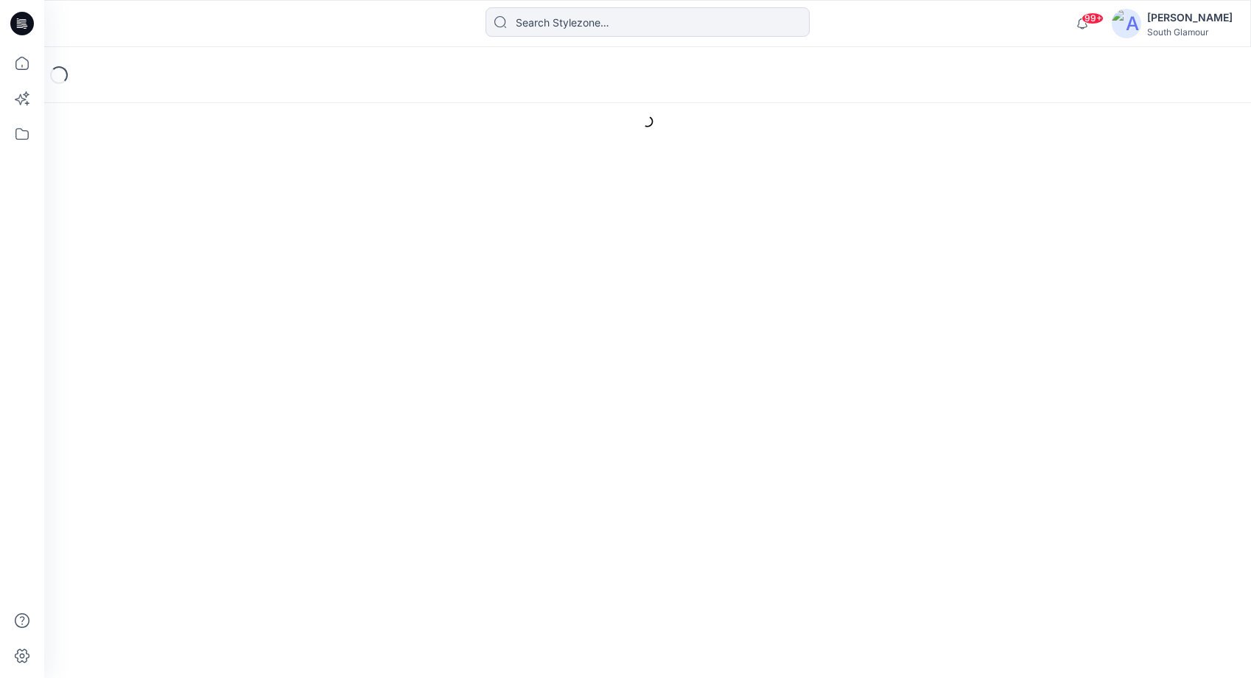
type input "Option B 6 Q226 G2183"
type input "Option A"
type input "turntable-15-08-2025-05:11:42"
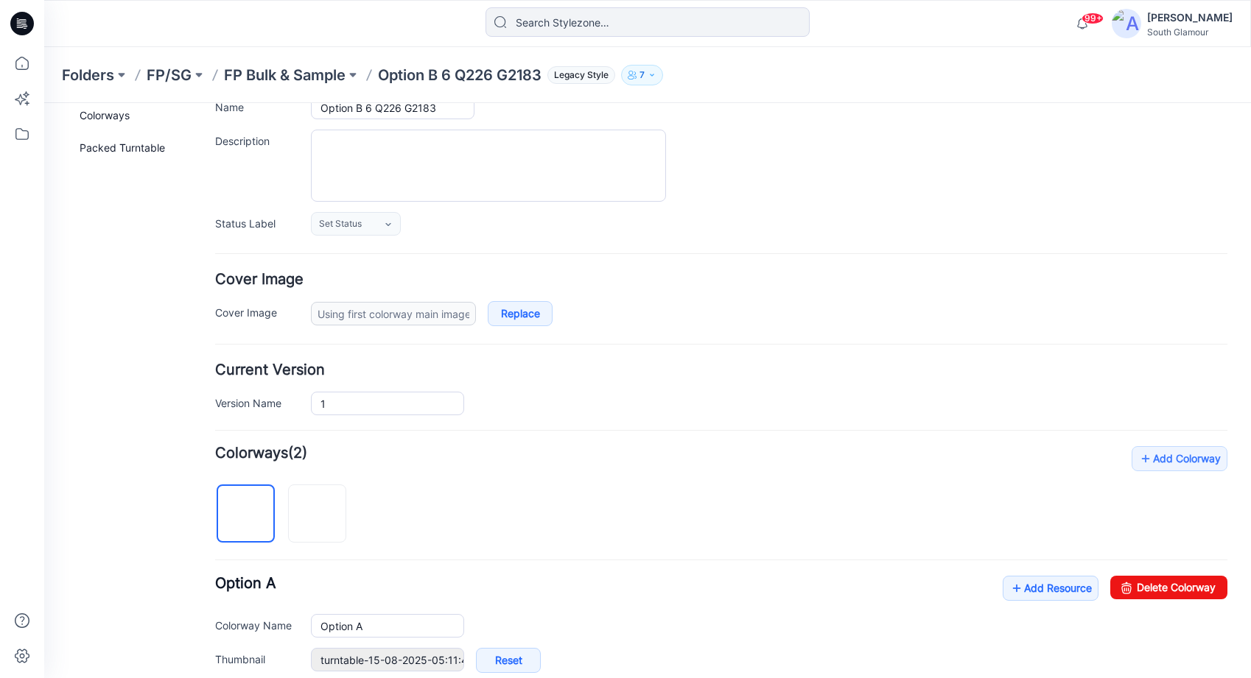
scroll to position [202, 0]
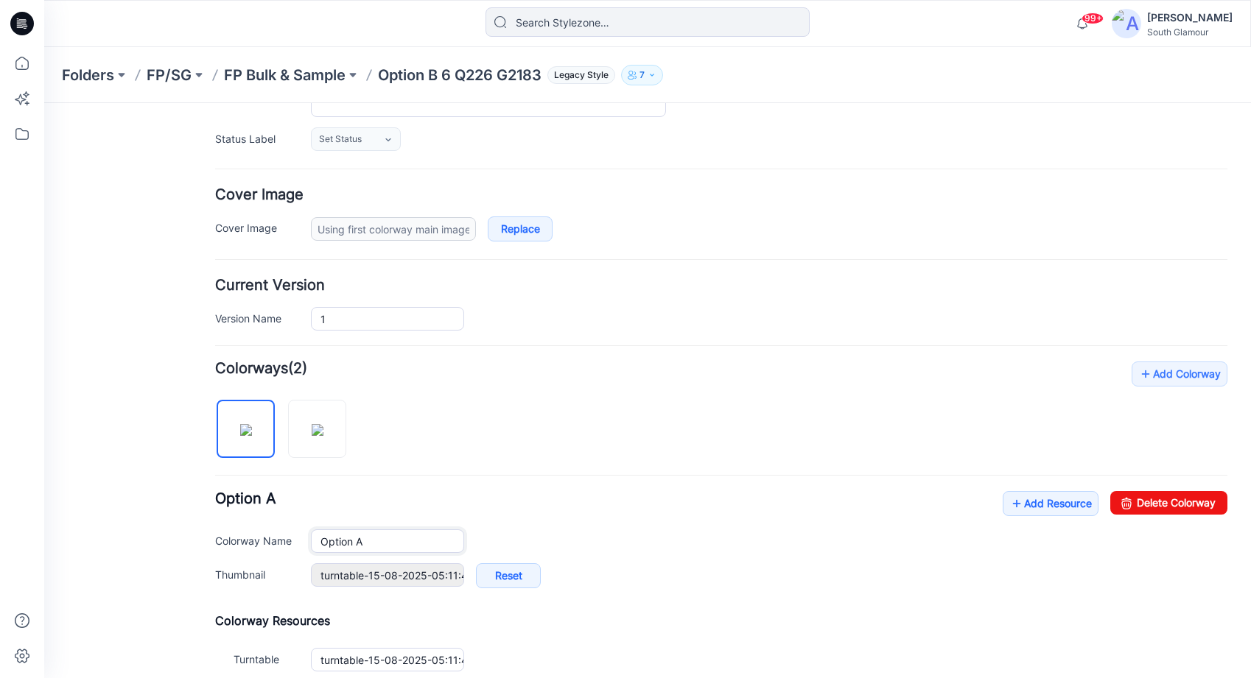
drag, startPoint x: 385, startPoint y: 540, endPoint x: 297, endPoint y: 537, distance: 87.7
click at [297, 537] on div "Colorway Name Option A" at bounding box center [721, 542] width 1012 height 24
click at [415, 432] on div "Add Colorway Colorways (2) Option A Add Resource Delete Colorway Colorway Name …" at bounding box center [721, 519] width 1012 height 315
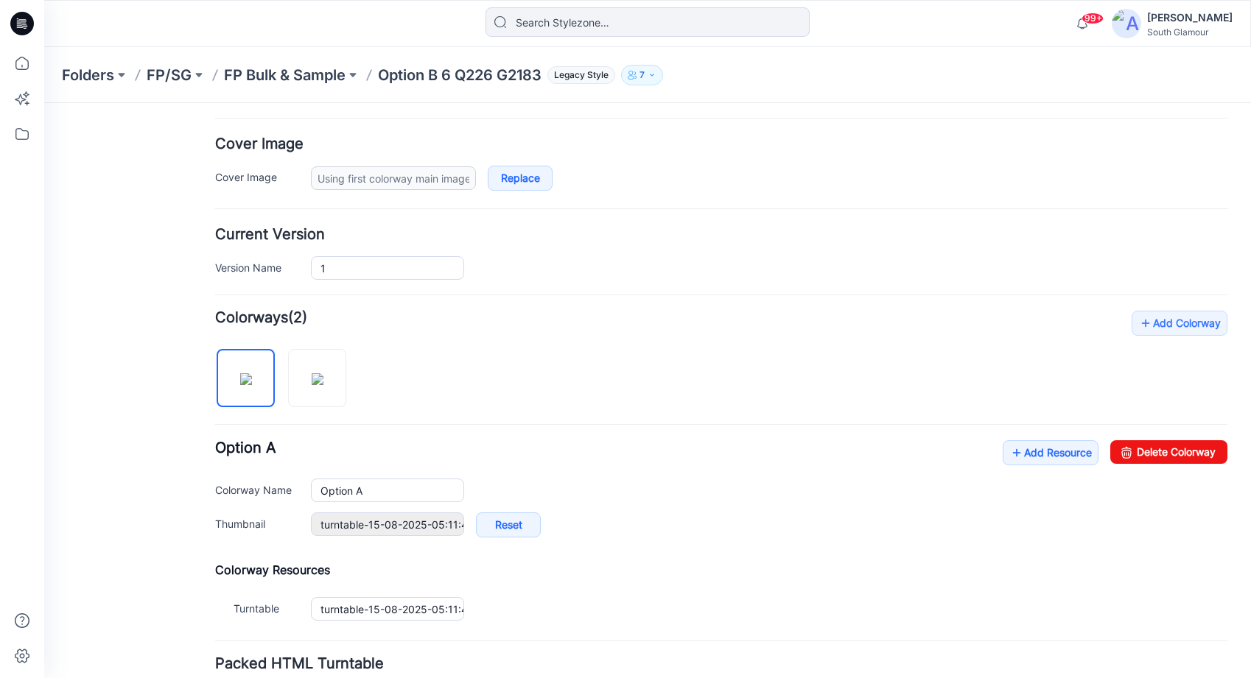
scroll to position [177, 0]
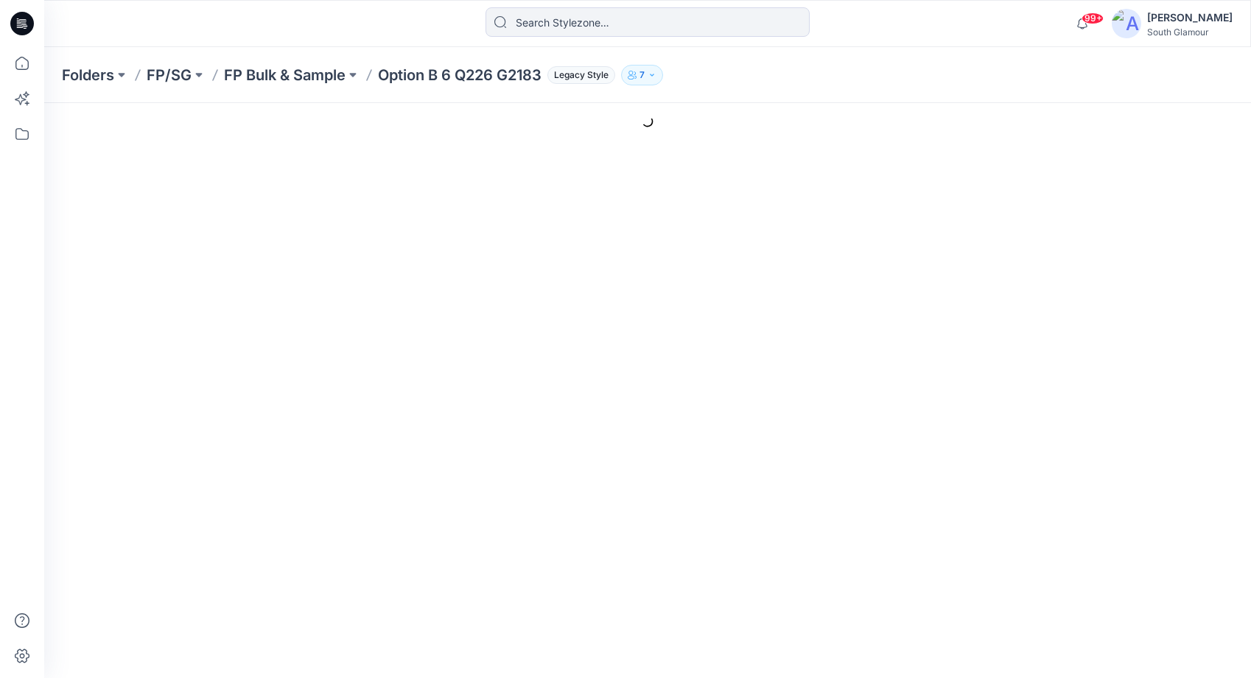
type input "Option B 6 Q226 G2183"
type input "Option A"
type input "turntable-15-08-2025-05:11:42"
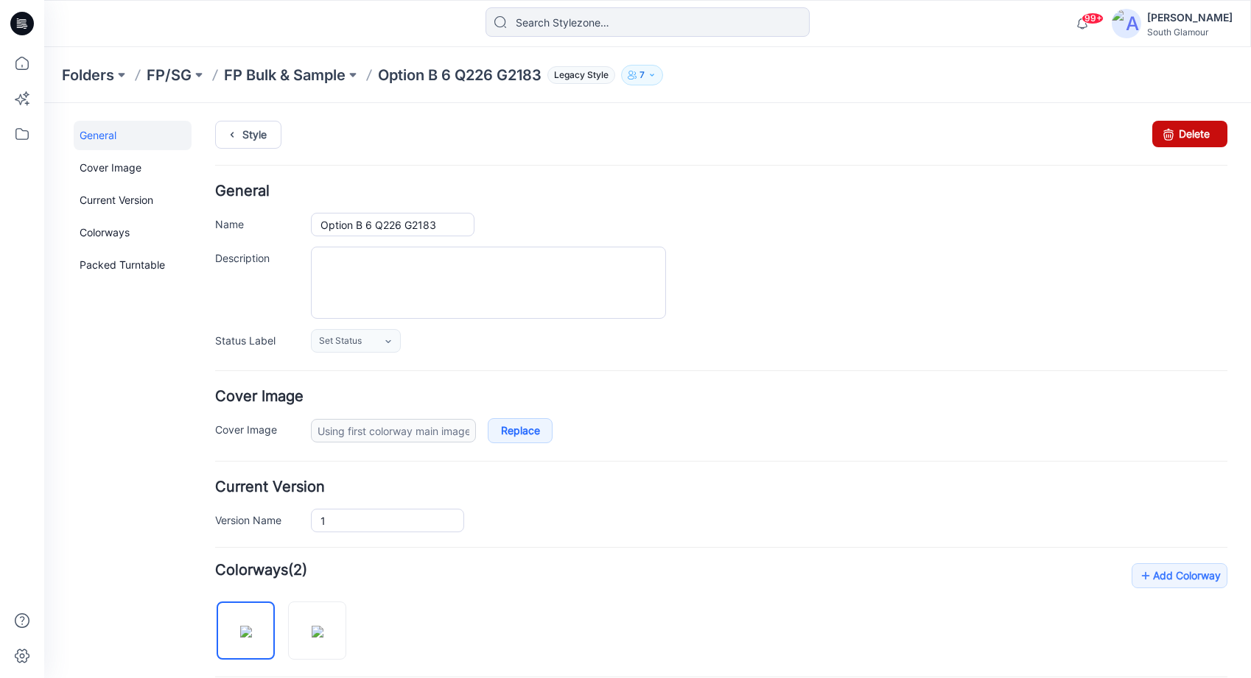
click at [1182, 139] on link "Delete" at bounding box center [1189, 134] width 75 height 27
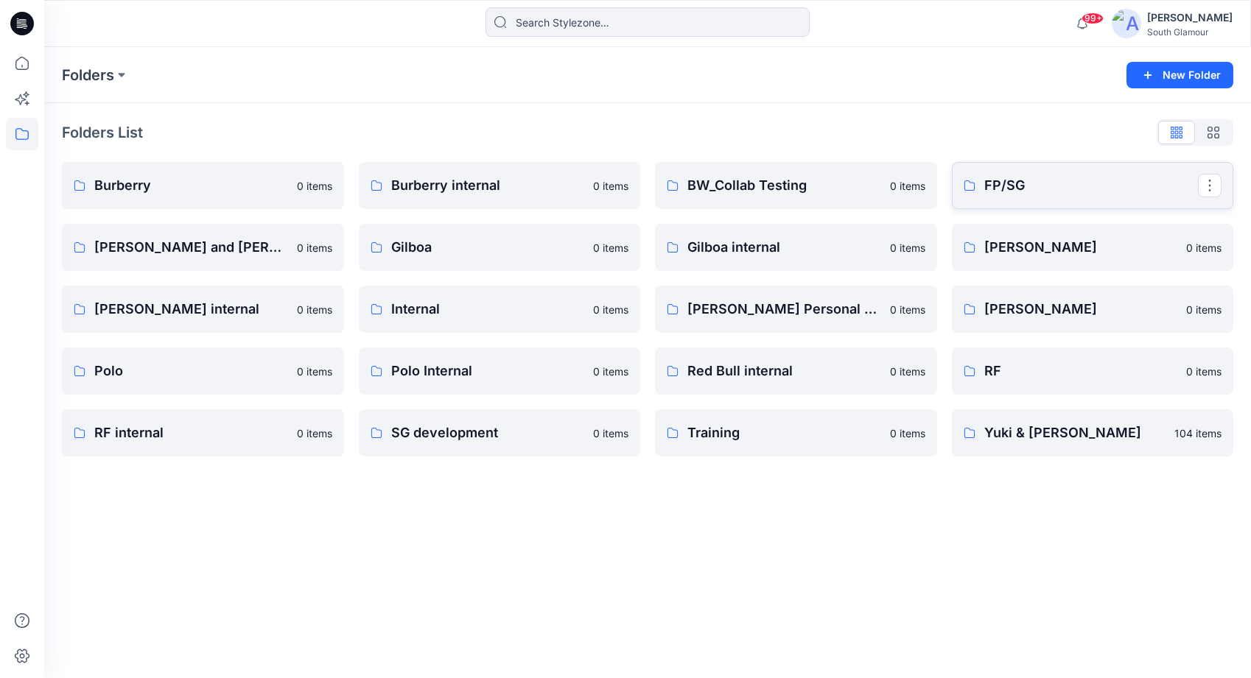
click at [1005, 191] on p "FP/SG" at bounding box center [1091, 185] width 214 height 21
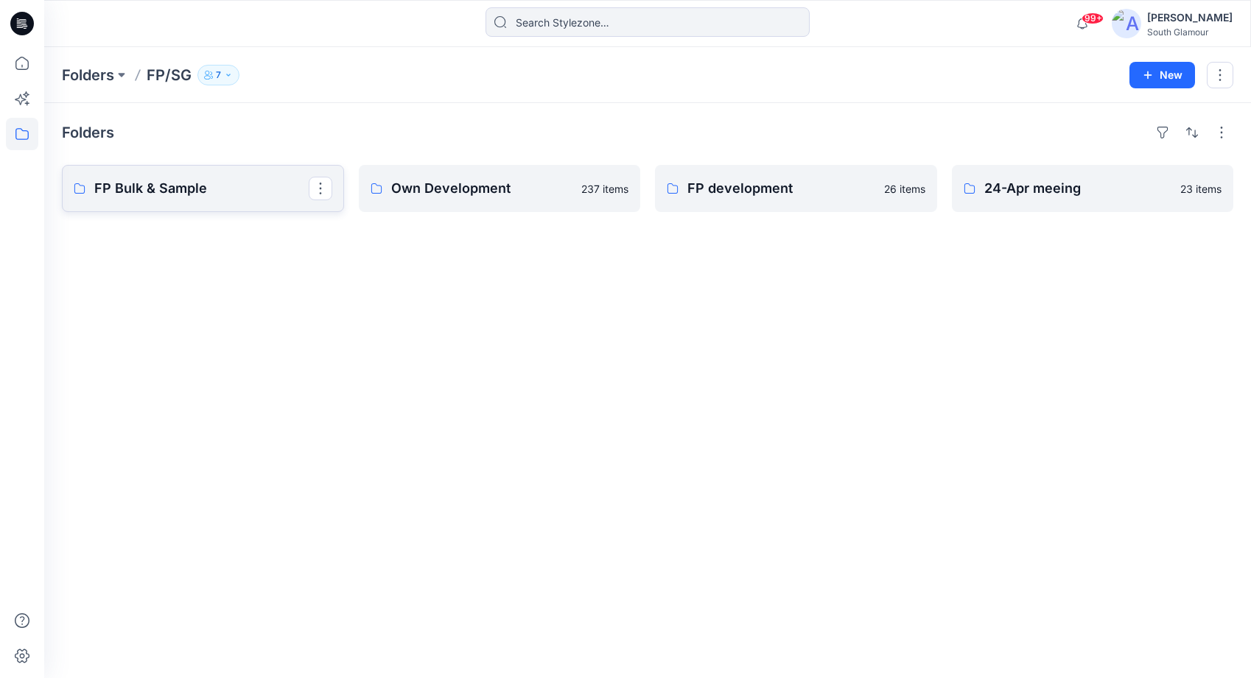
click at [142, 195] on p "FP Bulk & Sample" at bounding box center [201, 188] width 214 height 21
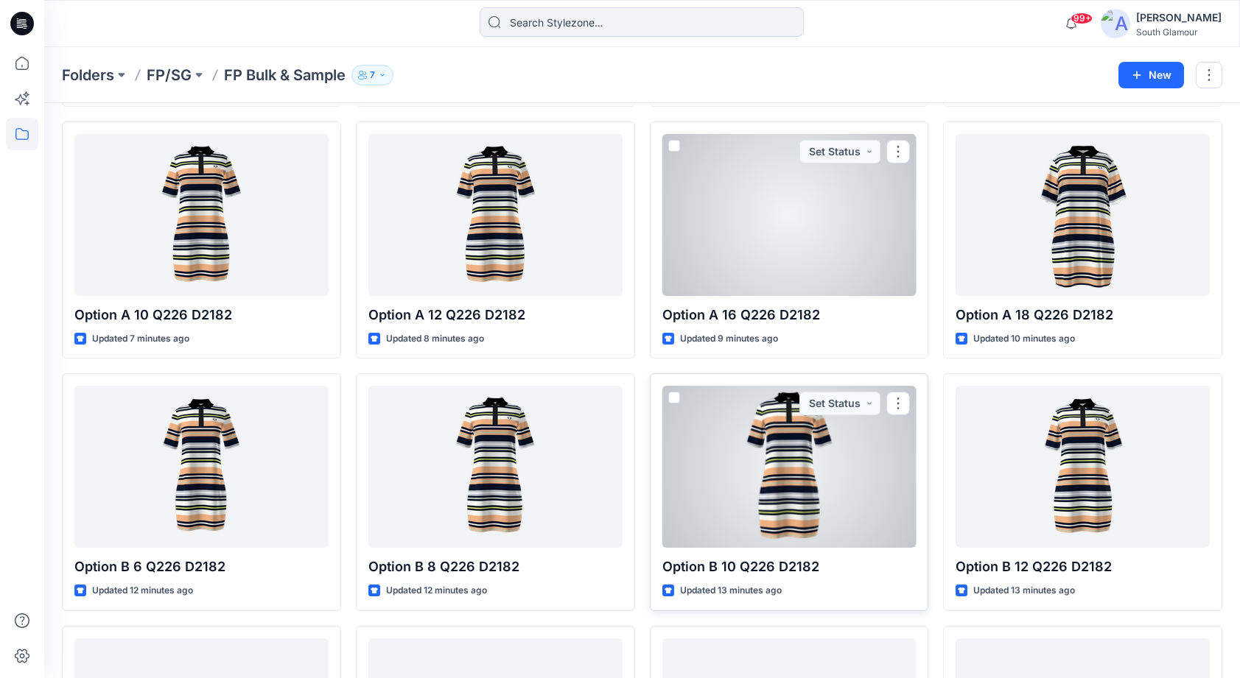
scroll to position [1009, 0]
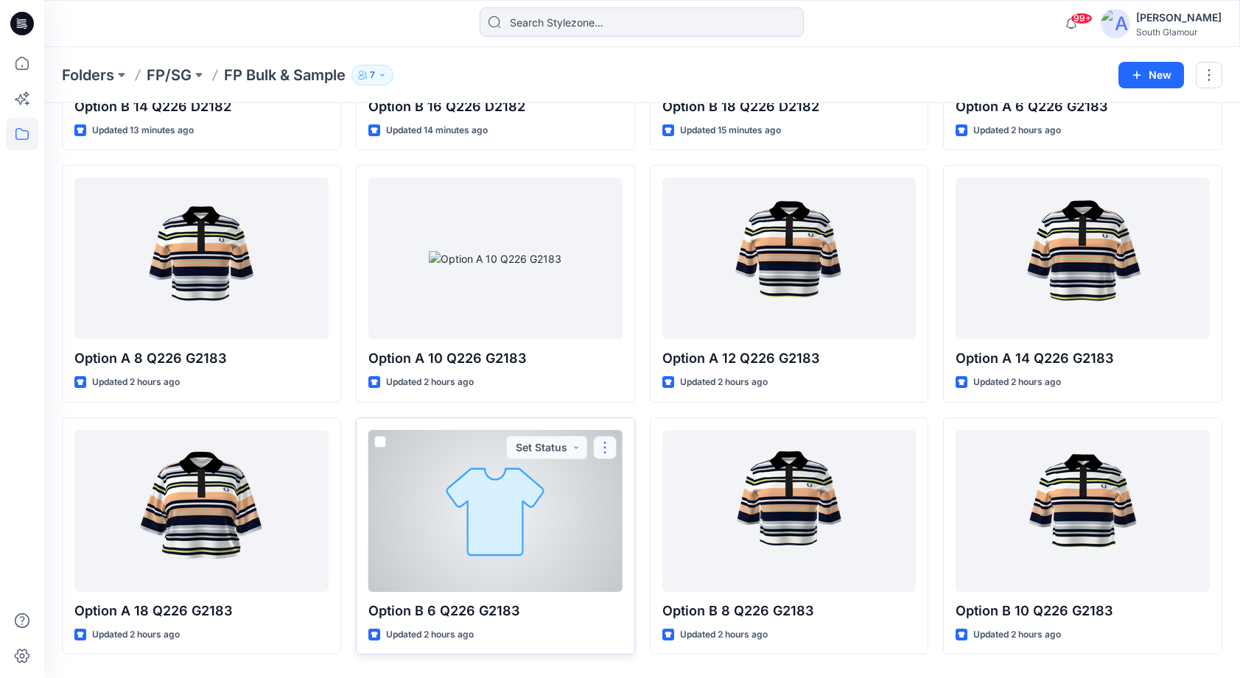
click at [606, 441] on button "button" at bounding box center [605, 448] width 24 height 24
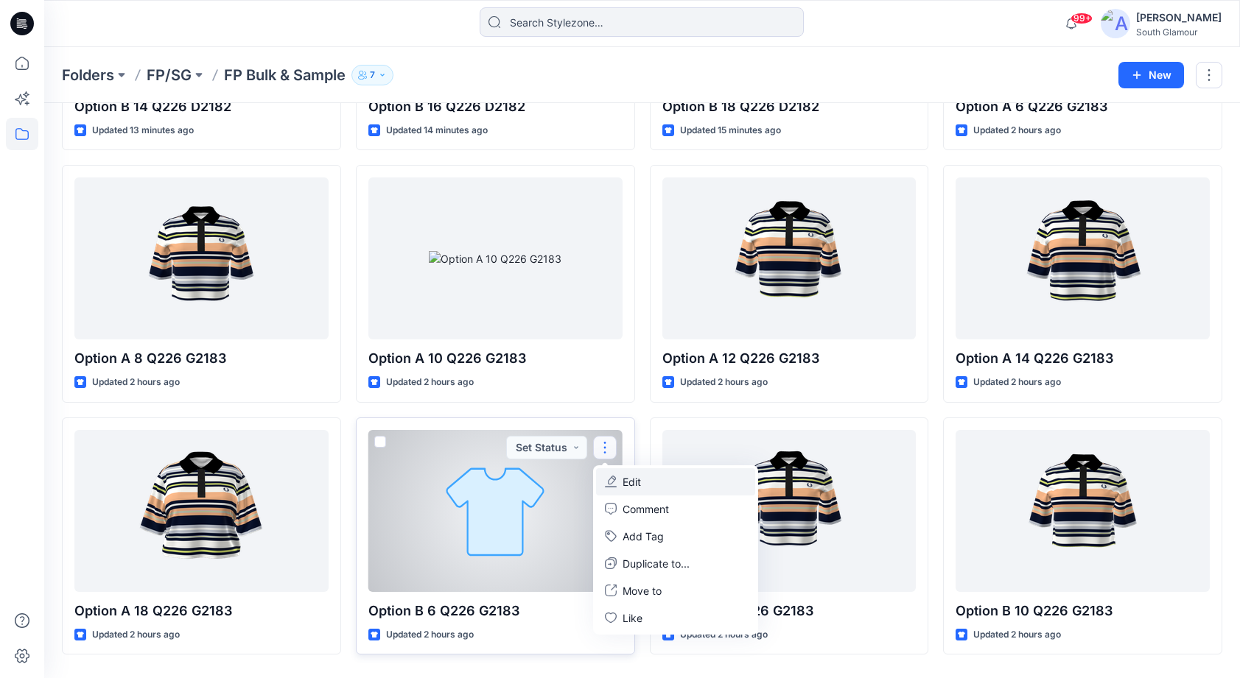
click at [631, 474] on p "Edit" at bounding box center [631, 481] width 18 height 15
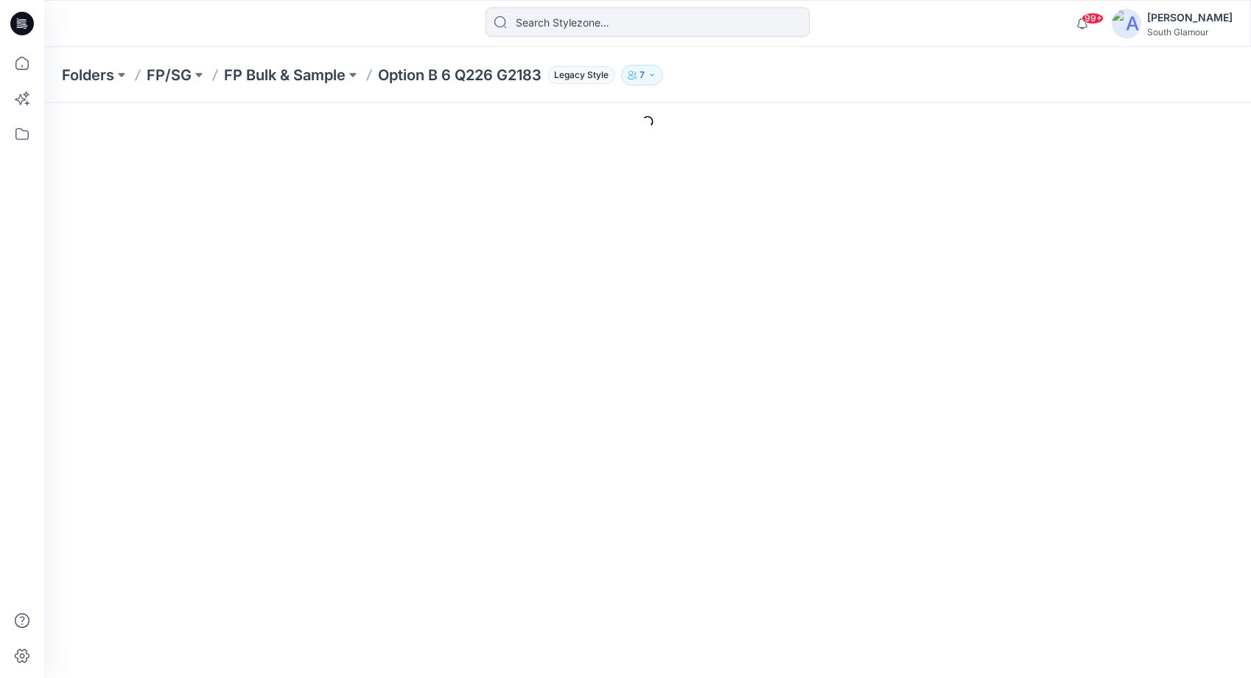
type input "Option B 6 Q226 G2183"
type input "Colorway 2"
type input "Default Thumbnail"
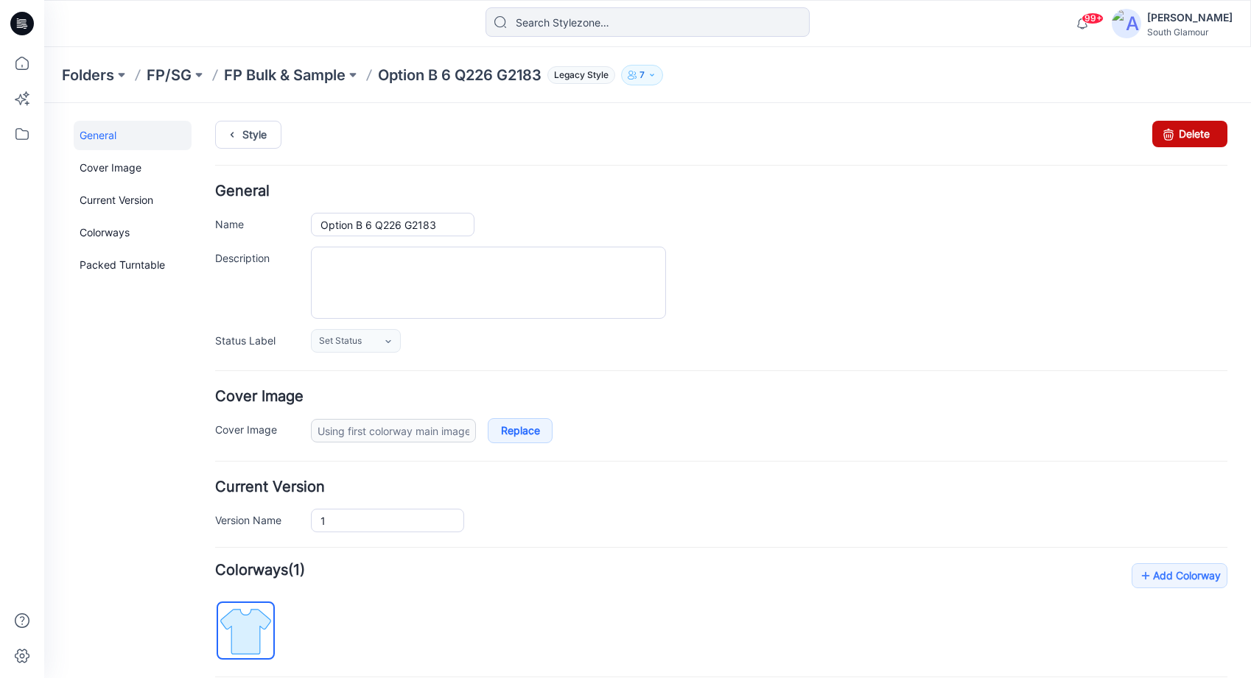
click at [1172, 142] on link "Delete" at bounding box center [1189, 134] width 75 height 27
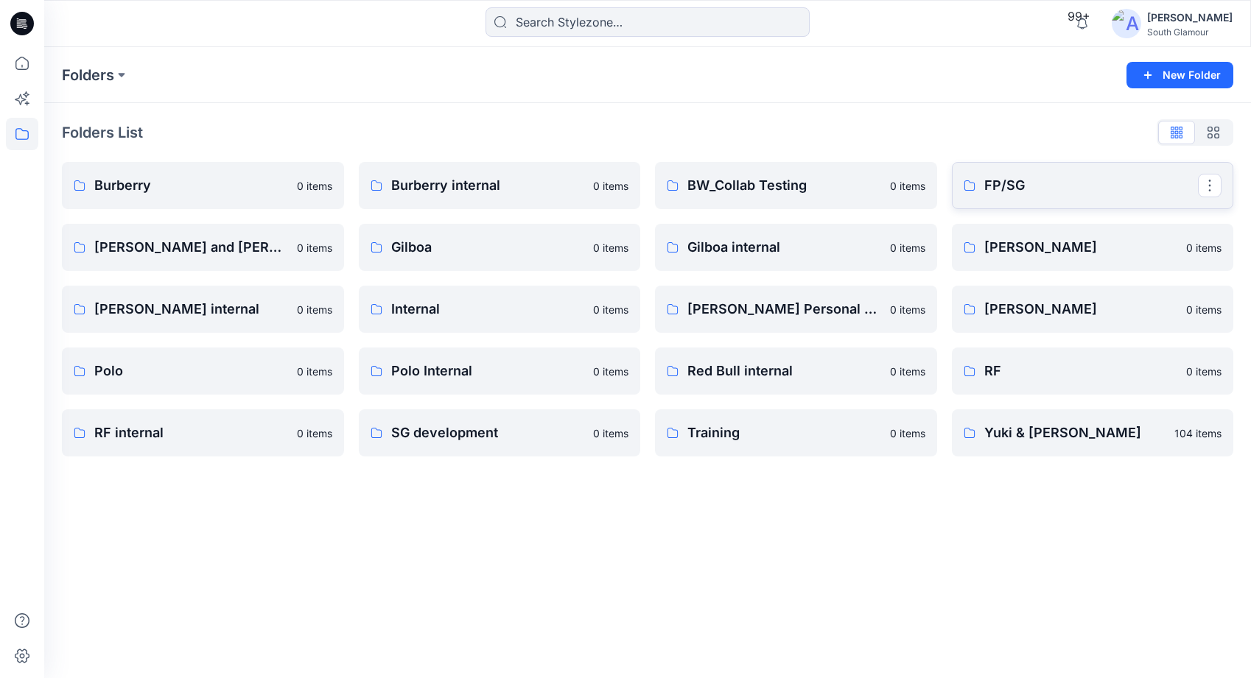
click at [993, 183] on p "FP/SG" at bounding box center [1091, 185] width 214 height 21
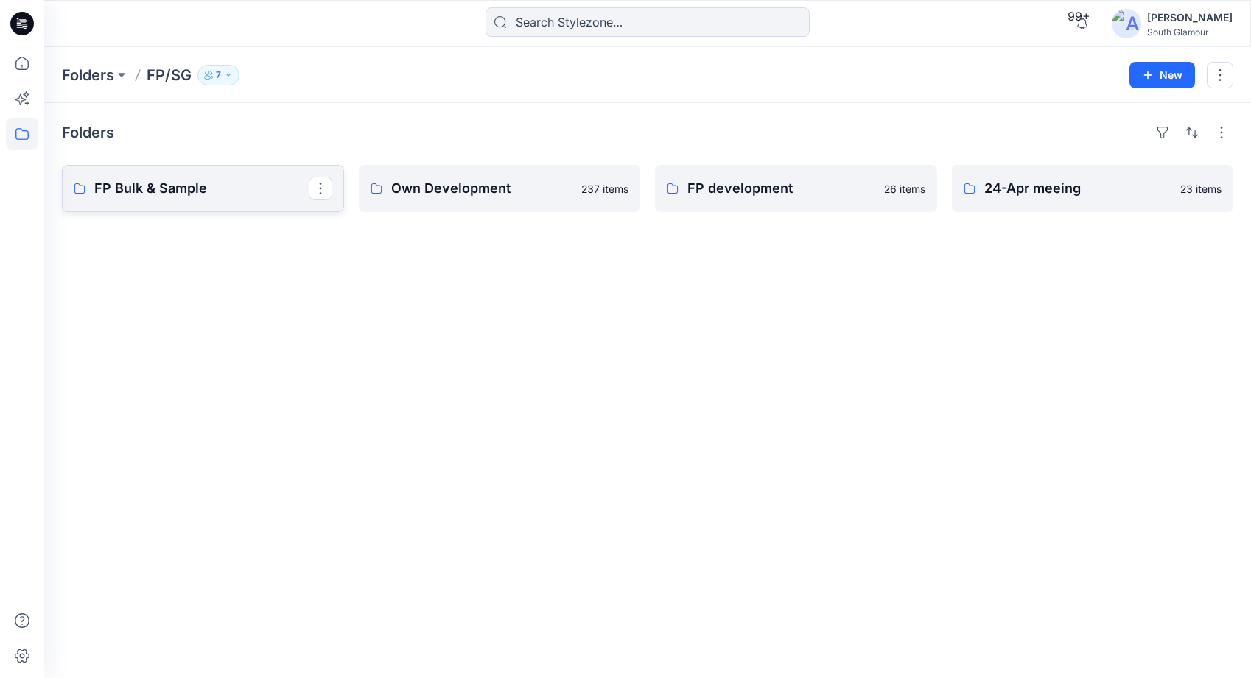
click at [161, 187] on p "FP Bulk & Sample" at bounding box center [201, 188] width 214 height 21
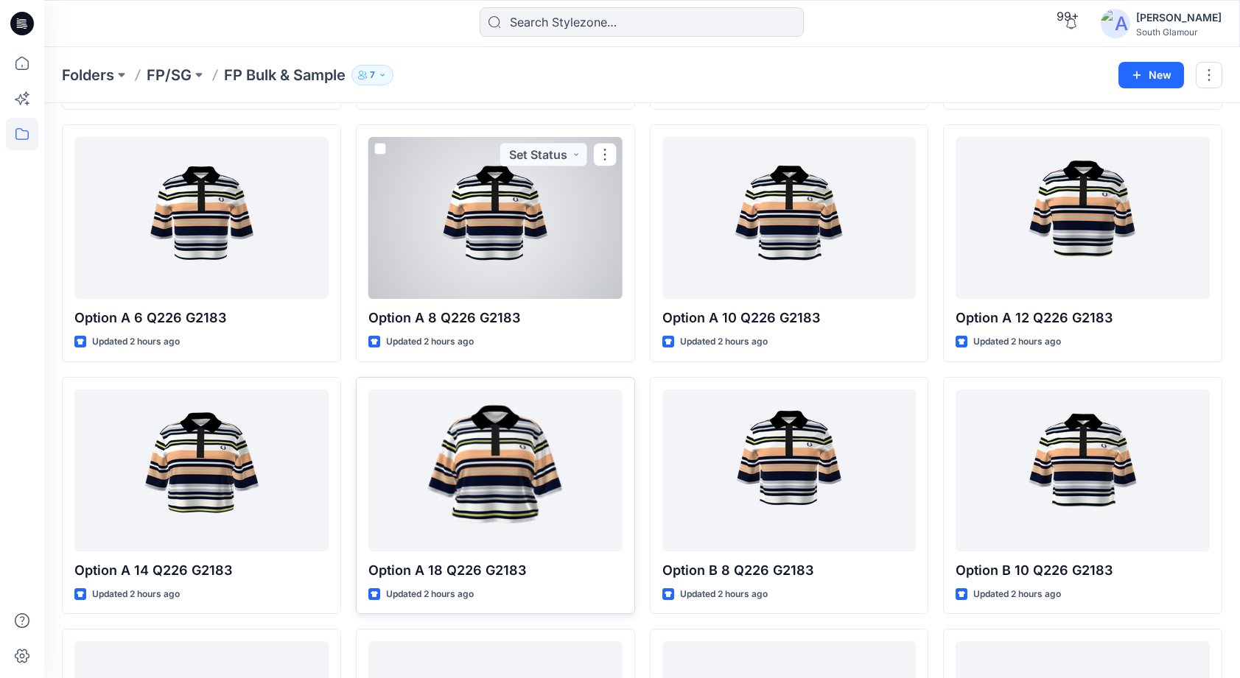
scroll to position [1053, 0]
